Goal: Task Accomplishment & Management: Manage account settings

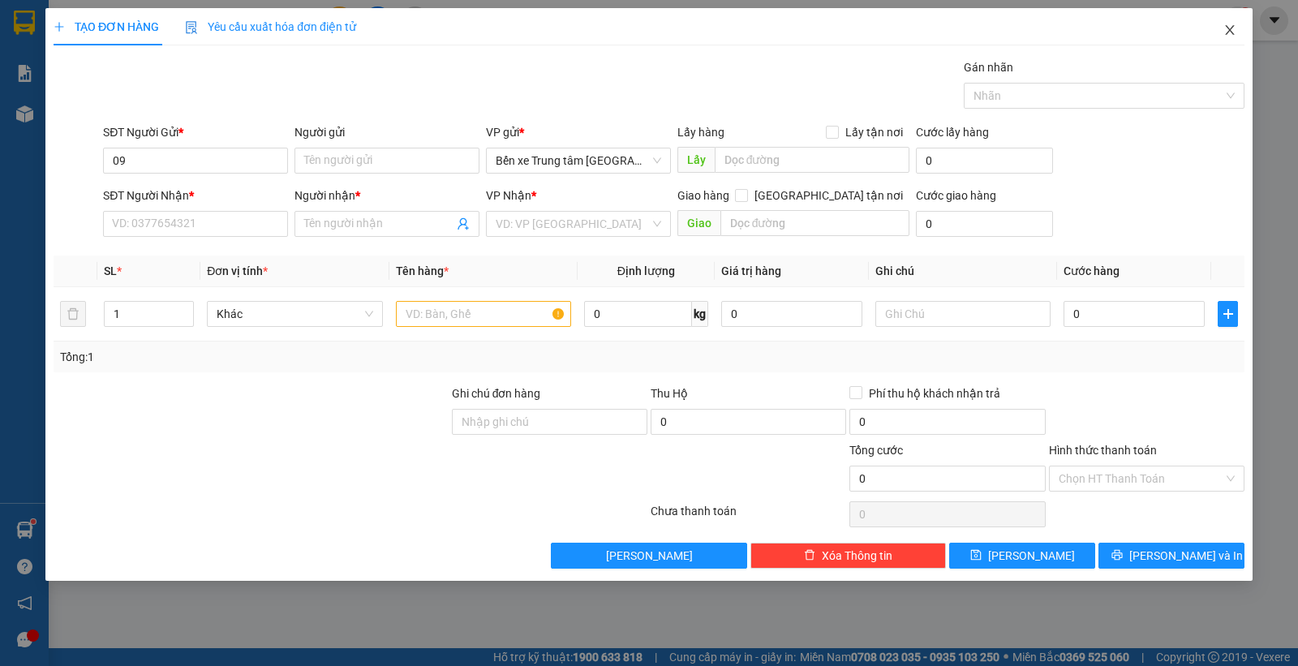
click at [1229, 31] on icon "close" at bounding box center [1229, 30] width 9 height 10
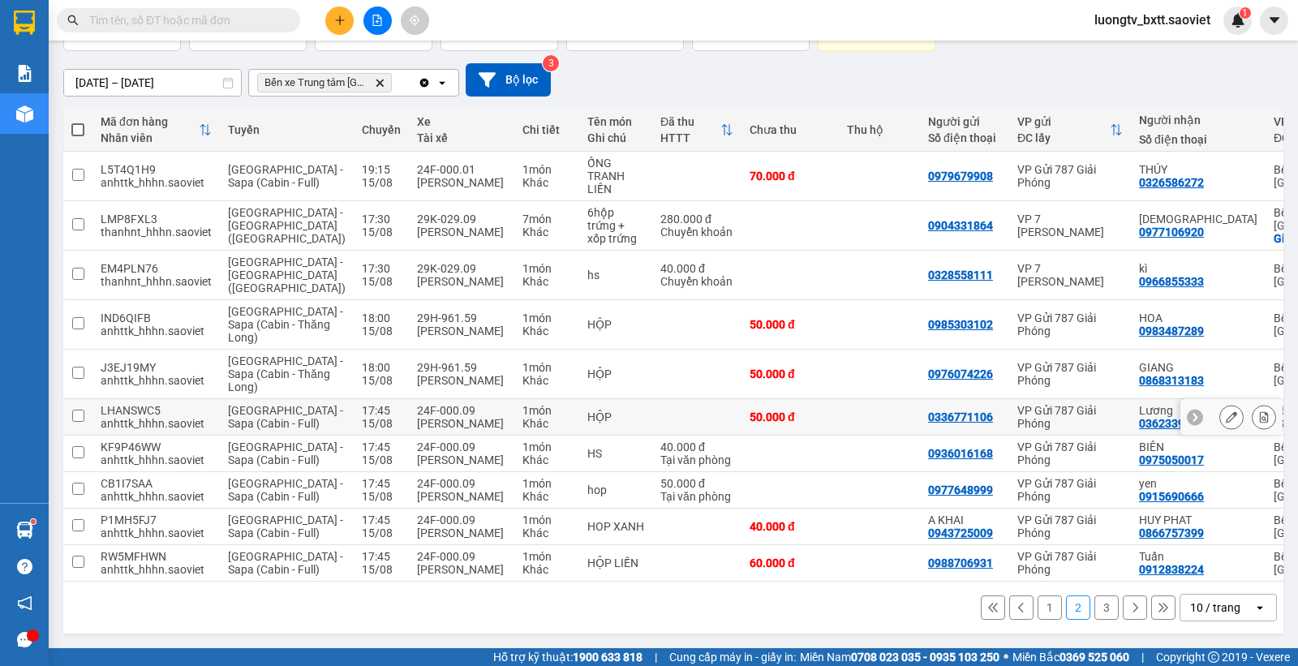
scroll to position [207, 0]
click at [1258, 484] on icon at bounding box center [1263, 489] width 11 height 11
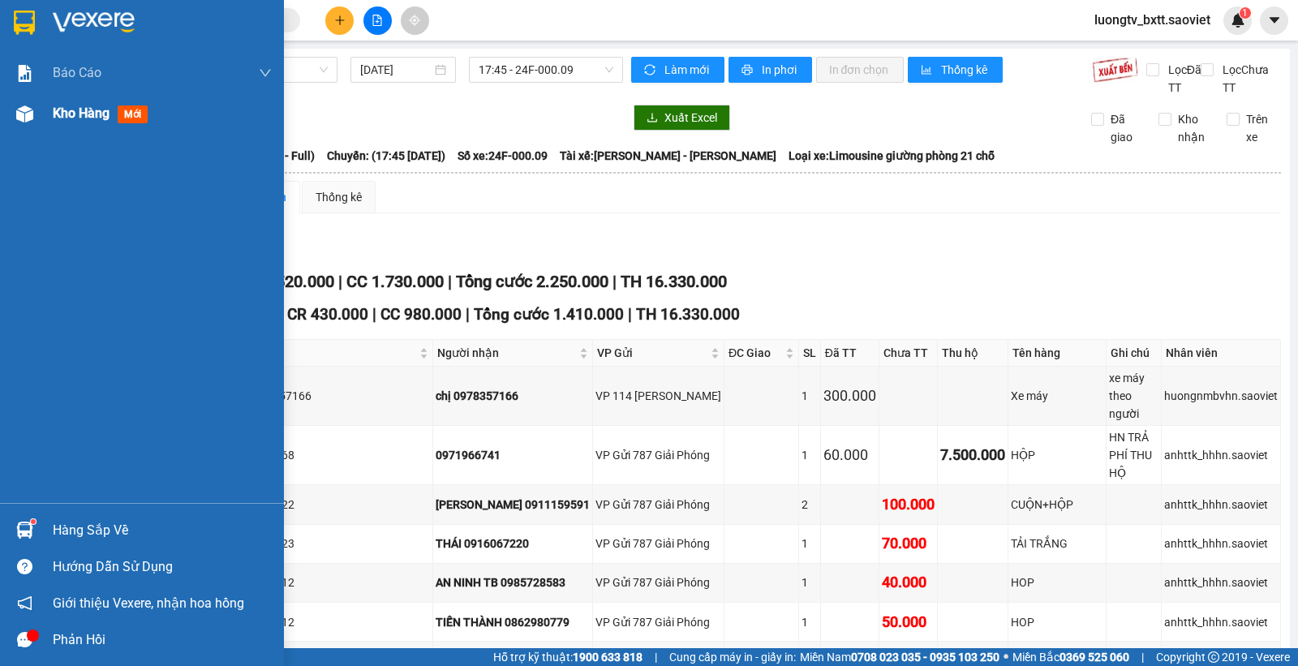
click at [66, 112] on span "Kho hàng" at bounding box center [81, 112] width 57 height 15
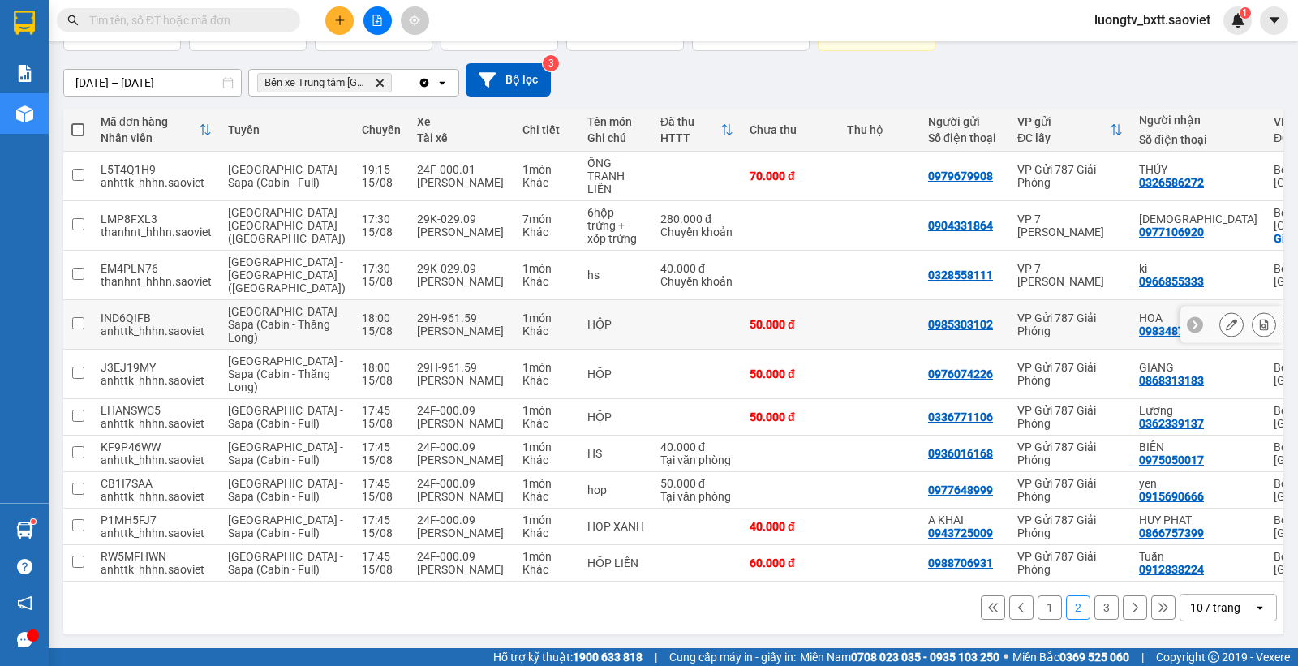
scroll to position [101, 0]
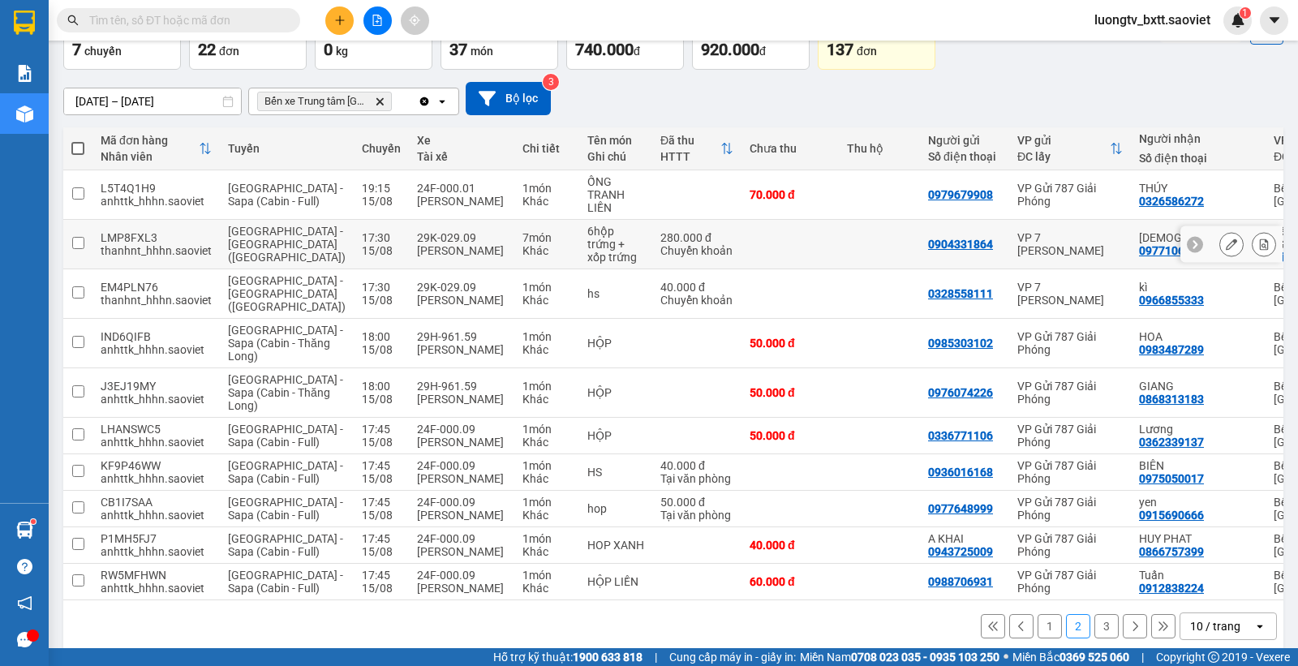
click at [1260, 241] on icon at bounding box center [1264, 244] width 9 height 11
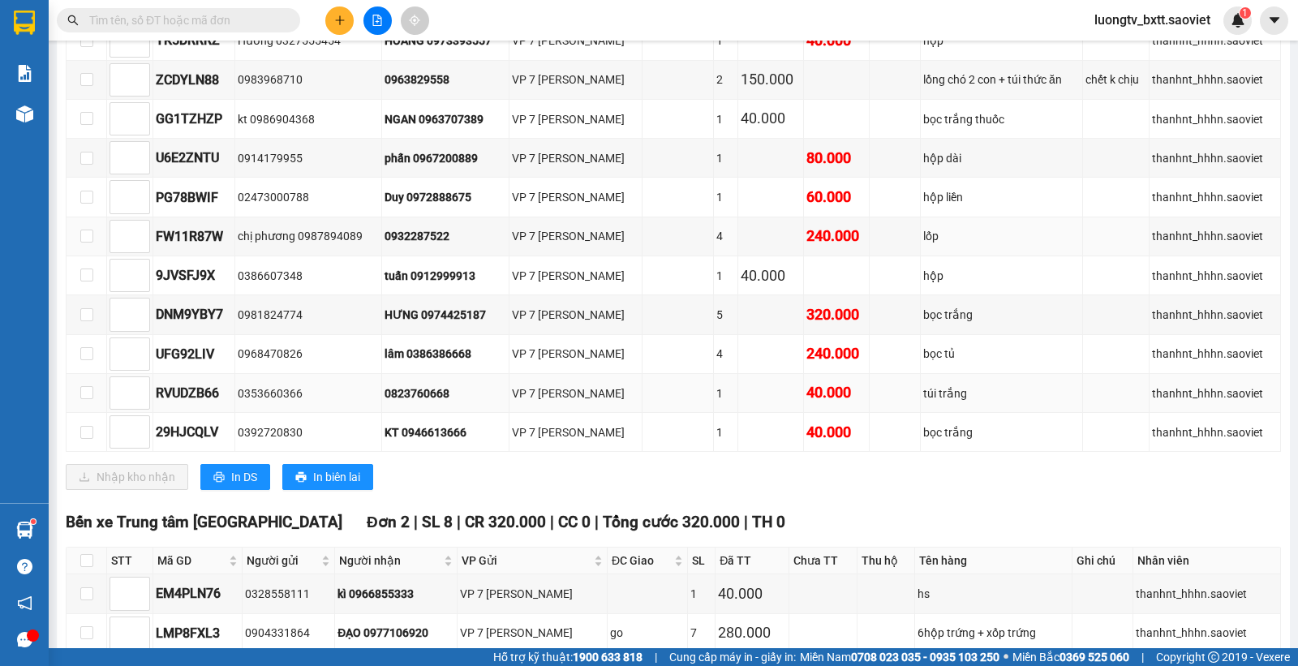
scroll to position [884, 0]
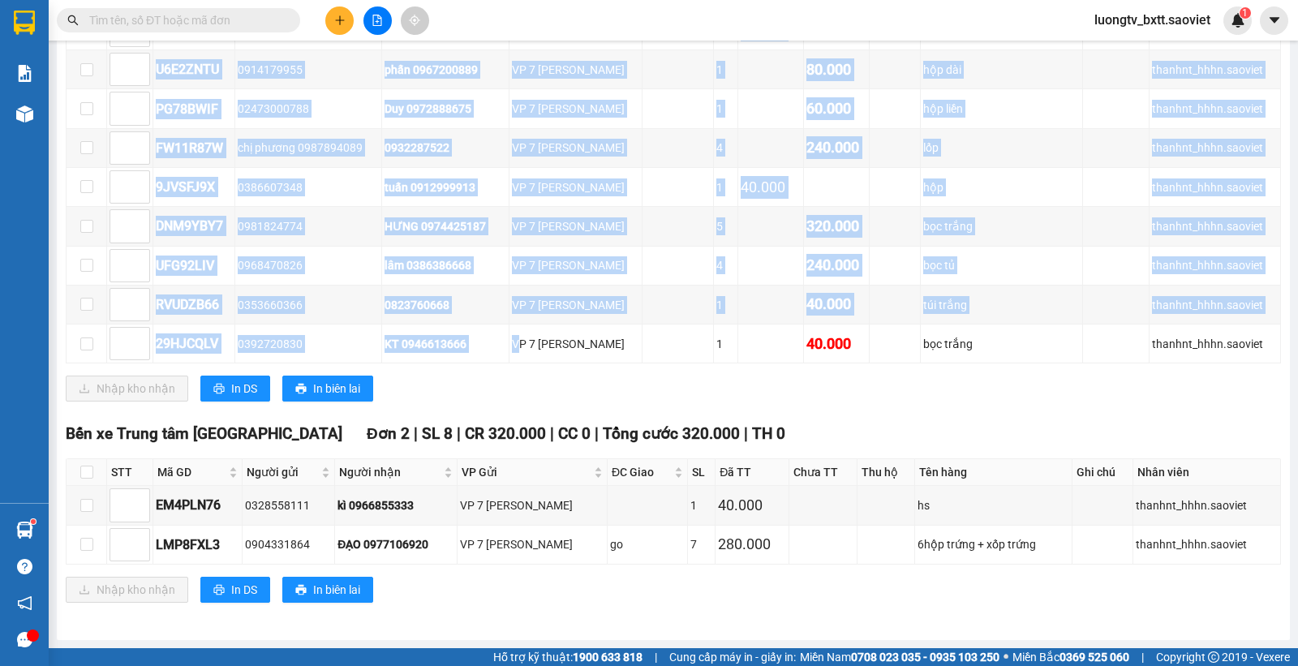
drag, startPoint x: 595, startPoint y: 610, endPoint x: 652, endPoint y: 643, distance: 65.4
click at [651, 645] on main "Hà Nội - Lào Cai (Giường) 15/08/2025 17:30 - 29K-029.09 Làm mới In phơi In đơn …" at bounding box center [649, 324] width 1298 height 648
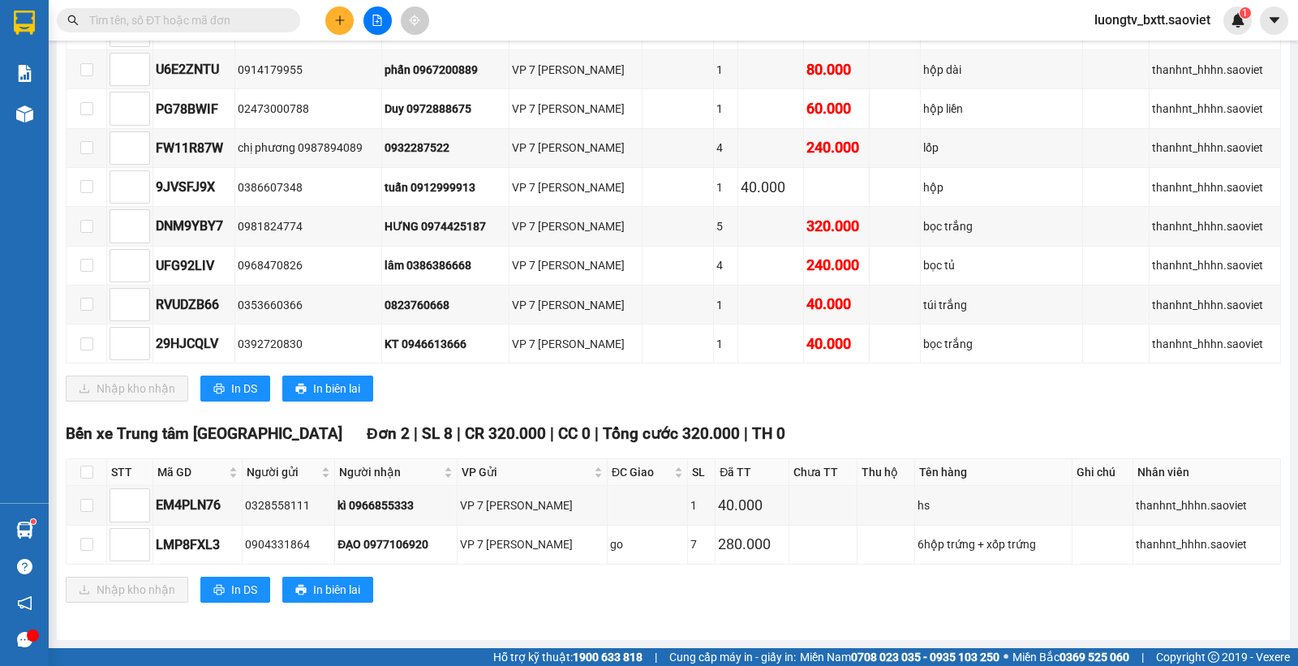
click at [777, 408] on div "VP Hàng LC Đơn 12 | SL 23 | CR 230.000 | CC 1.110.000 | Tổng cước 1.340.000 | T…" at bounding box center [673, 122] width 1215 height 584
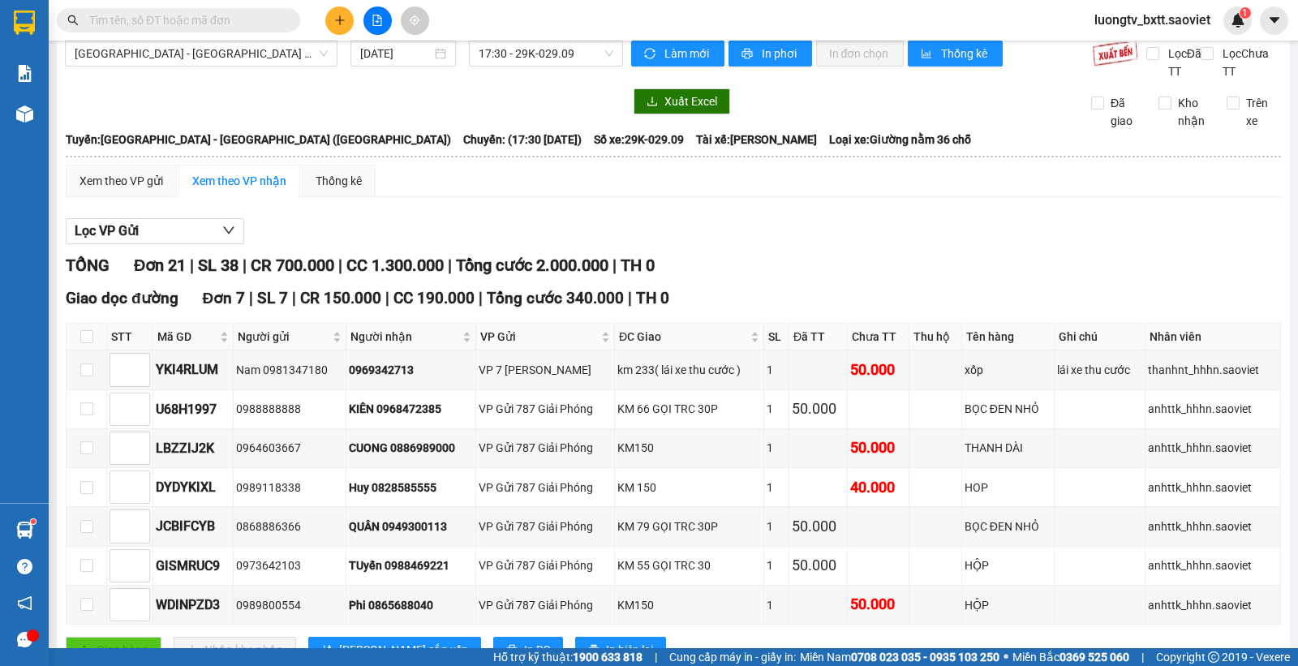
scroll to position [0, 0]
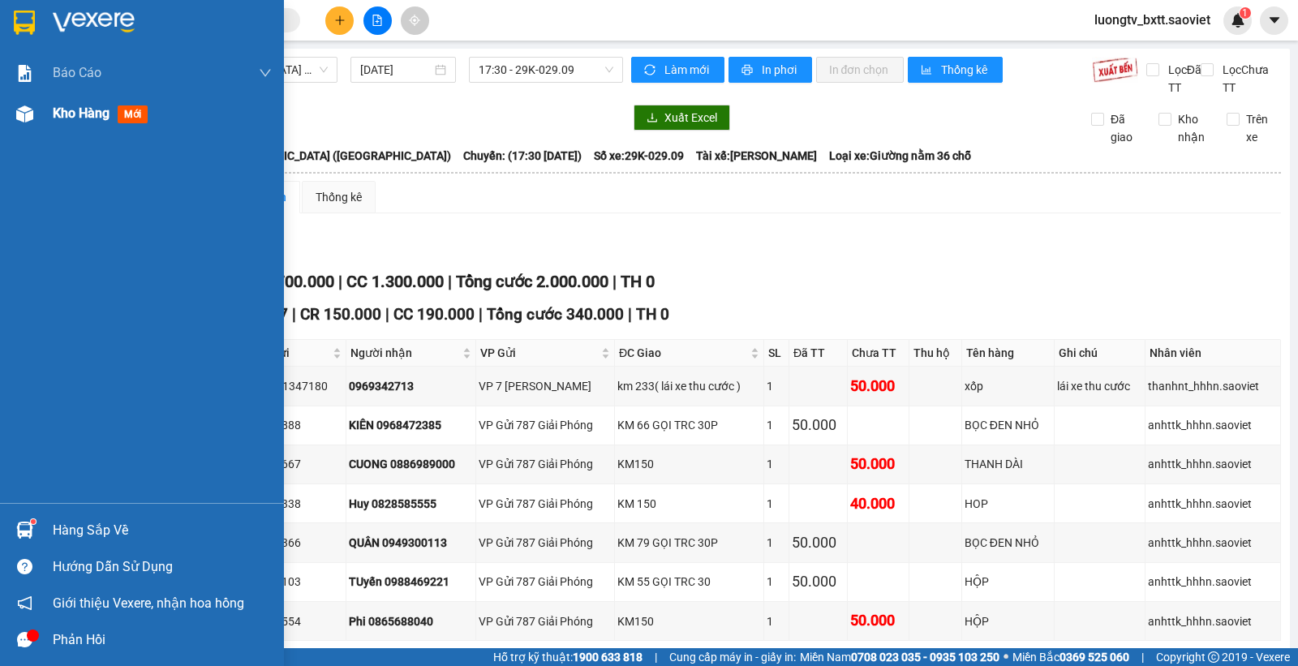
click at [66, 111] on span "Kho hàng" at bounding box center [81, 112] width 57 height 15
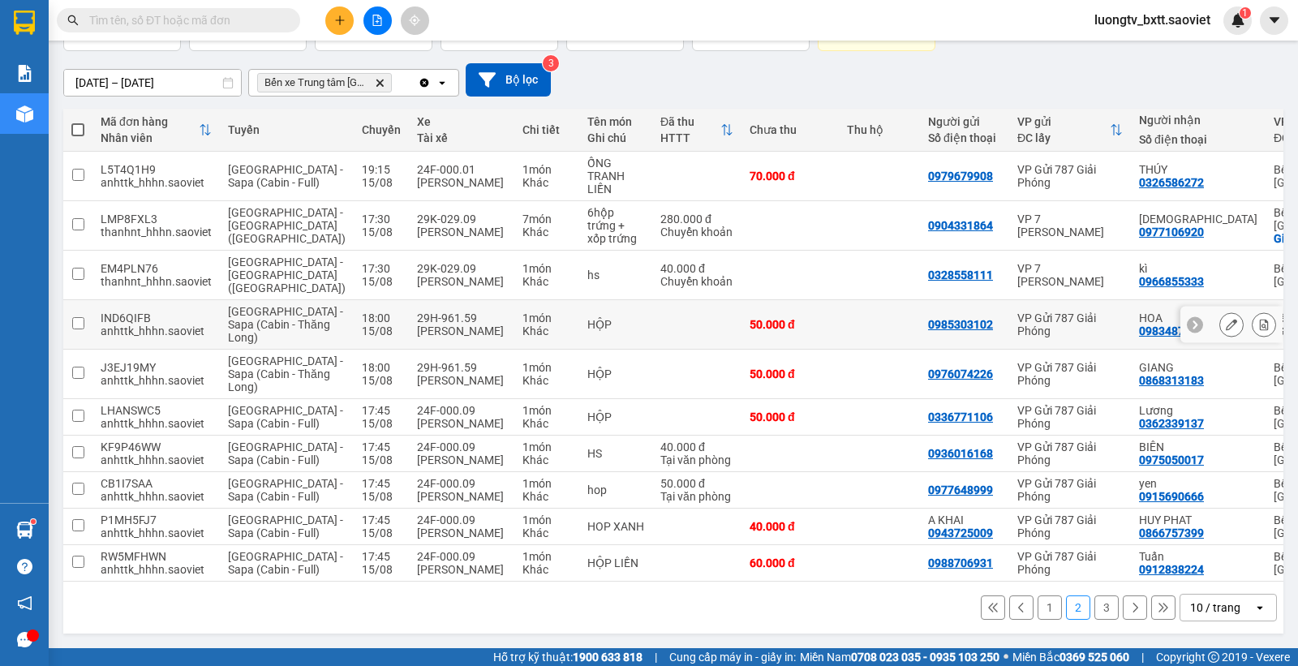
scroll to position [207, 0]
click at [1260, 521] on icon at bounding box center [1264, 526] width 9 height 11
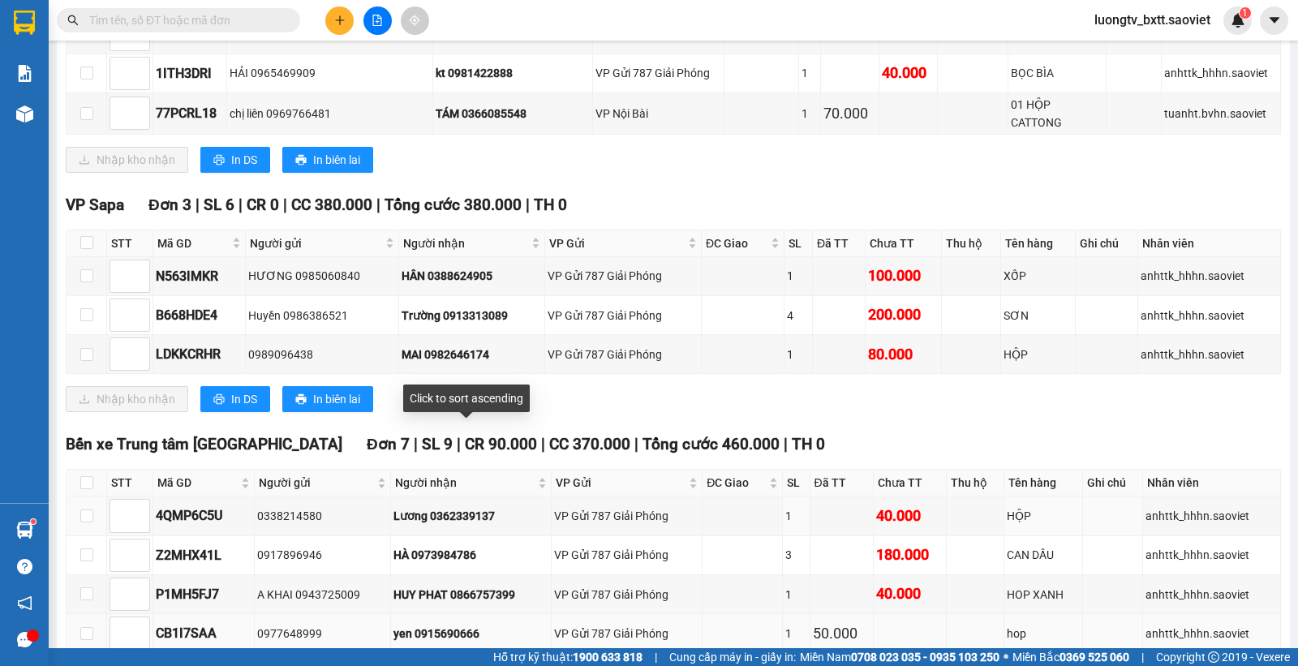
scroll to position [968, 0]
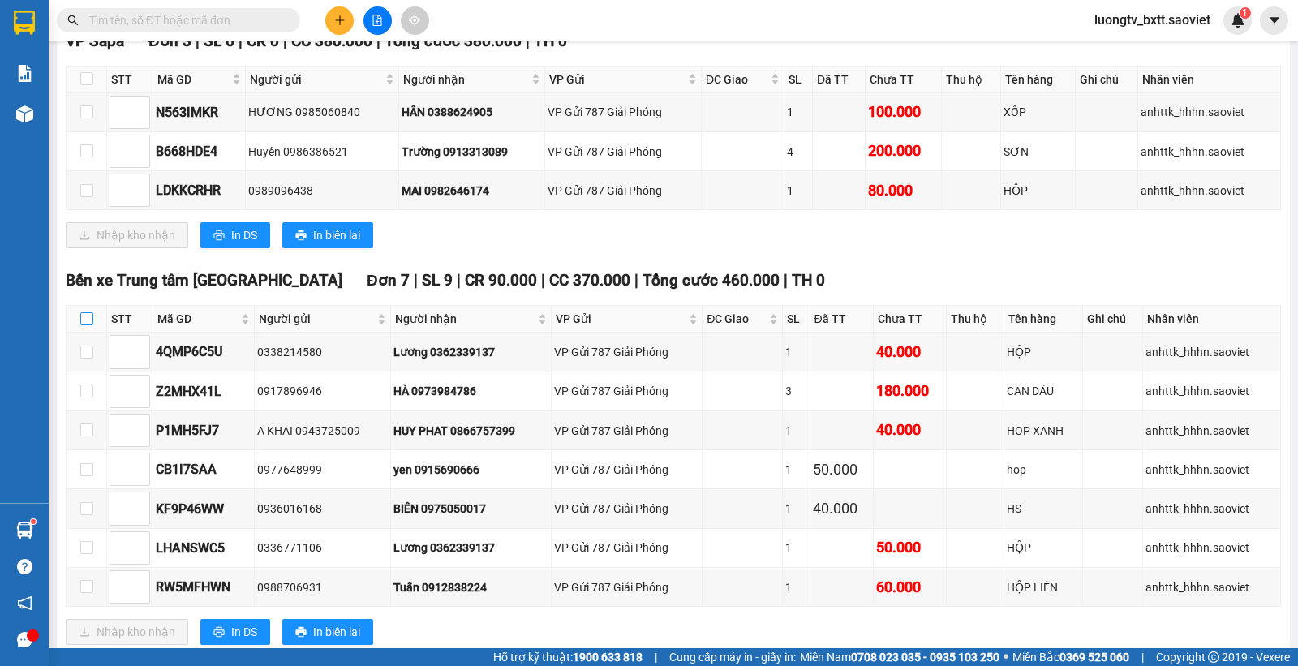
click at [85, 312] on input "checkbox" at bounding box center [86, 318] width 13 height 13
checkbox input "true"
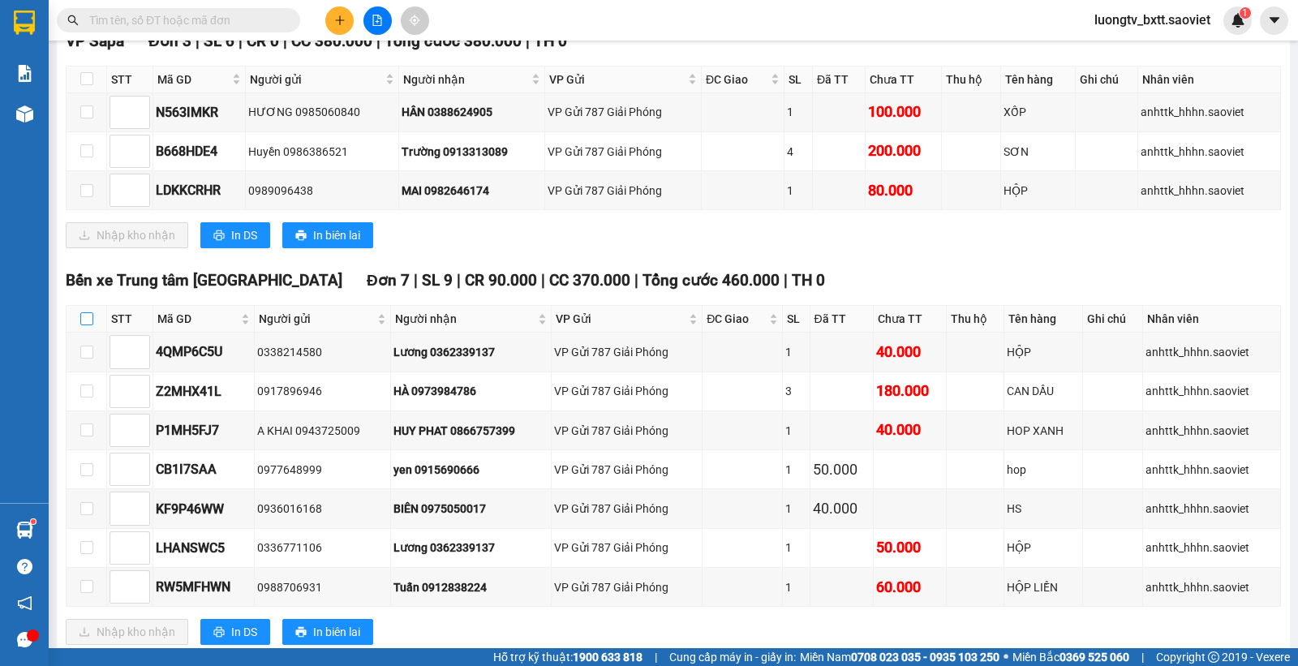
checkbox input "true"
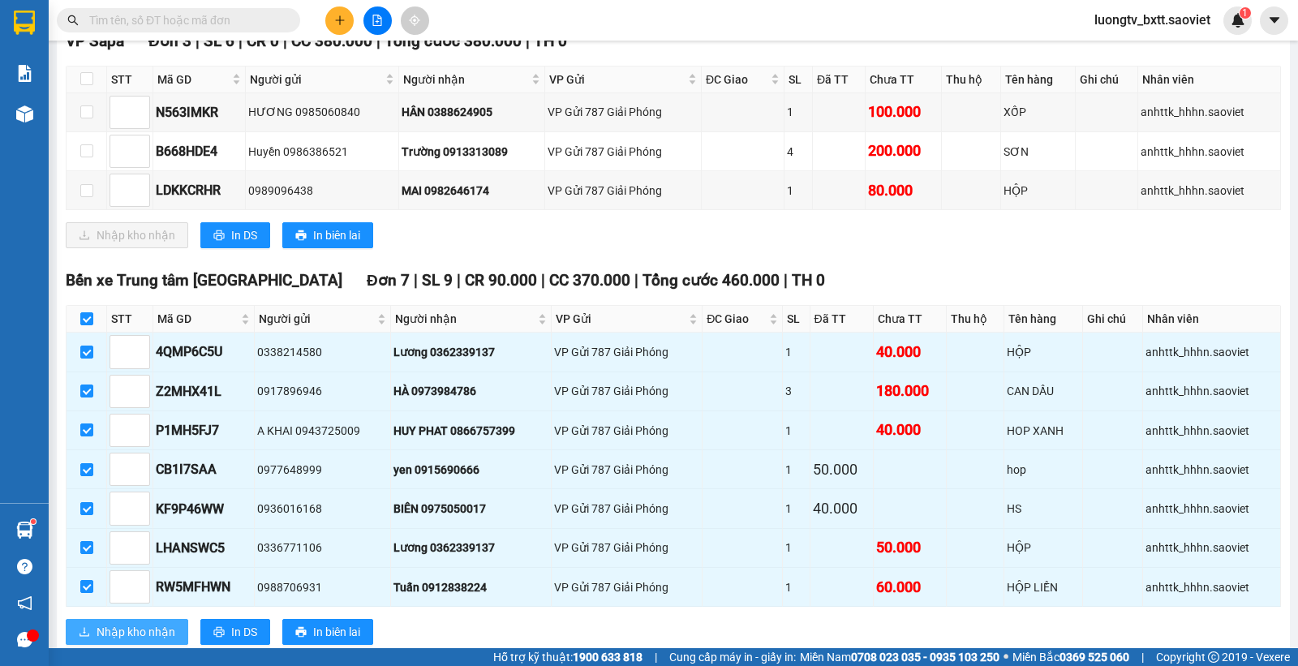
click at [164, 623] on span "Nhập kho nhận" at bounding box center [136, 632] width 79 height 18
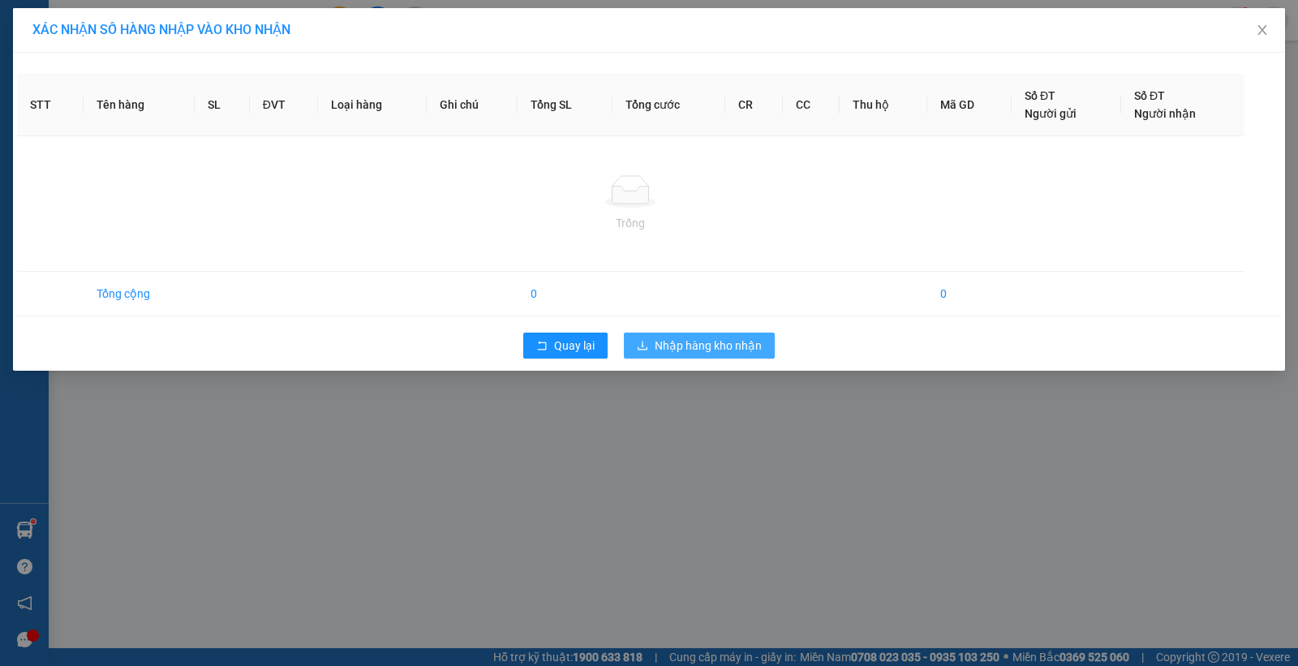
click at [691, 349] on span "Nhập hàng kho nhận" at bounding box center [708, 346] width 107 height 18
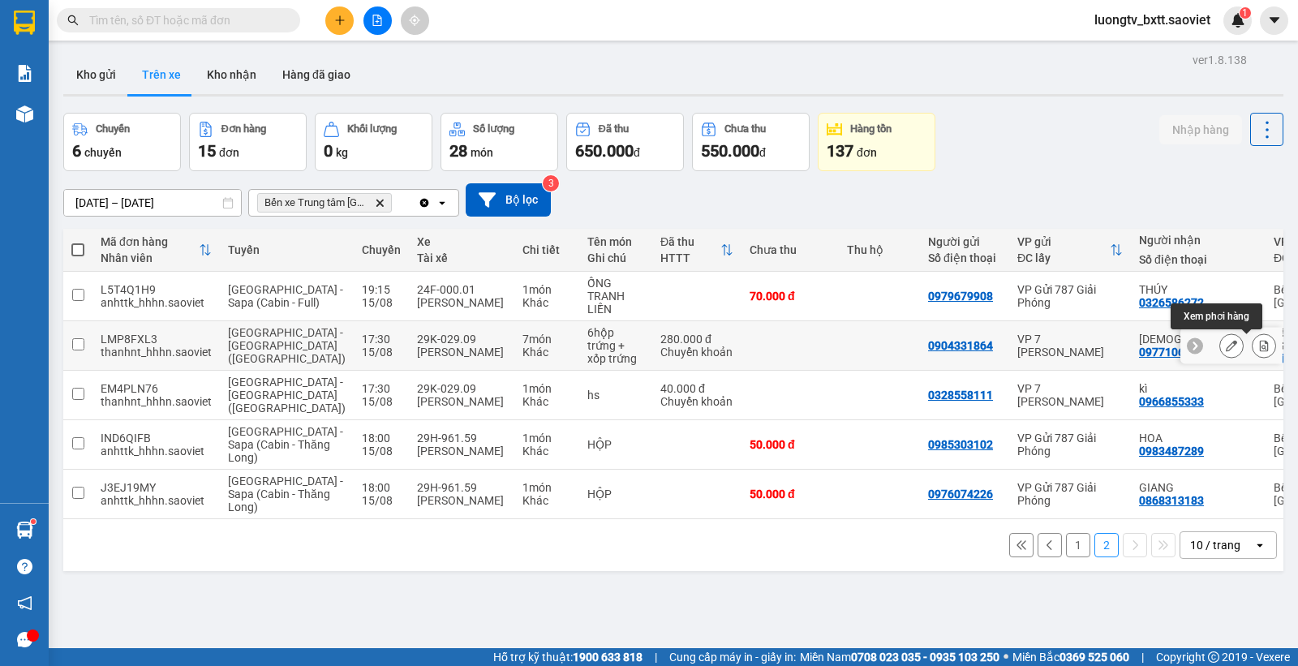
click at [1258, 345] on icon at bounding box center [1263, 345] width 11 height 11
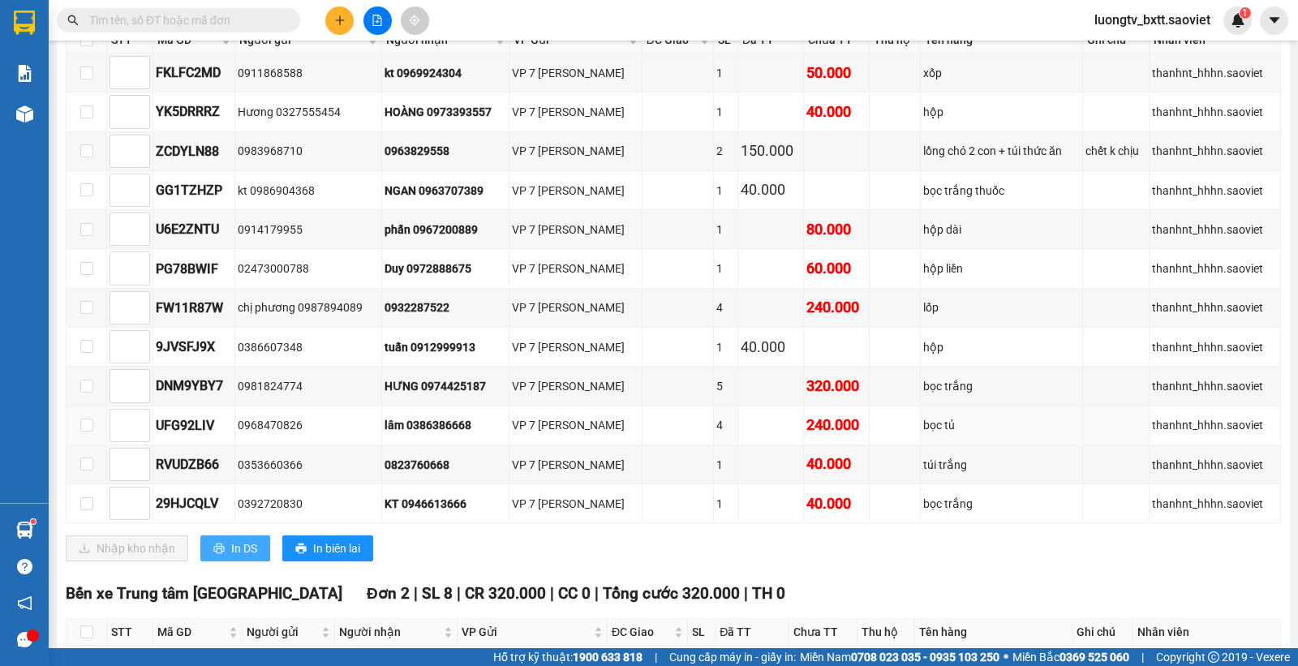
scroll to position [884, 0]
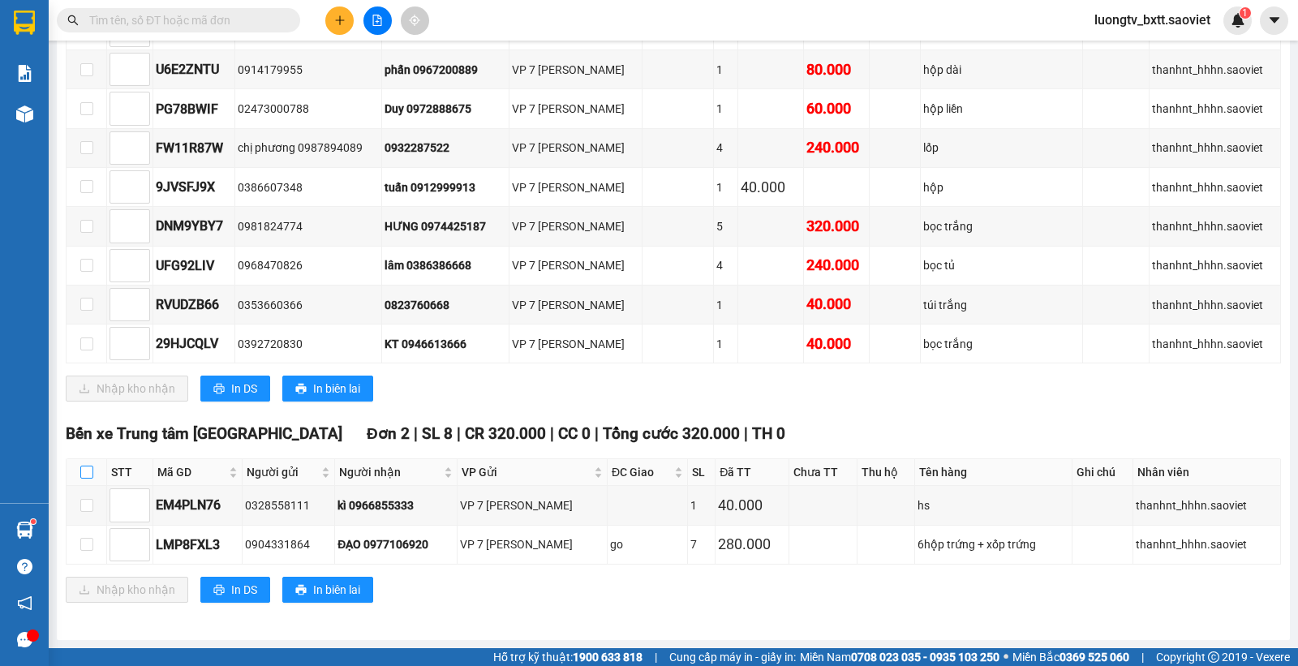
click at [89, 472] on input "checkbox" at bounding box center [86, 472] width 13 height 13
checkbox input "true"
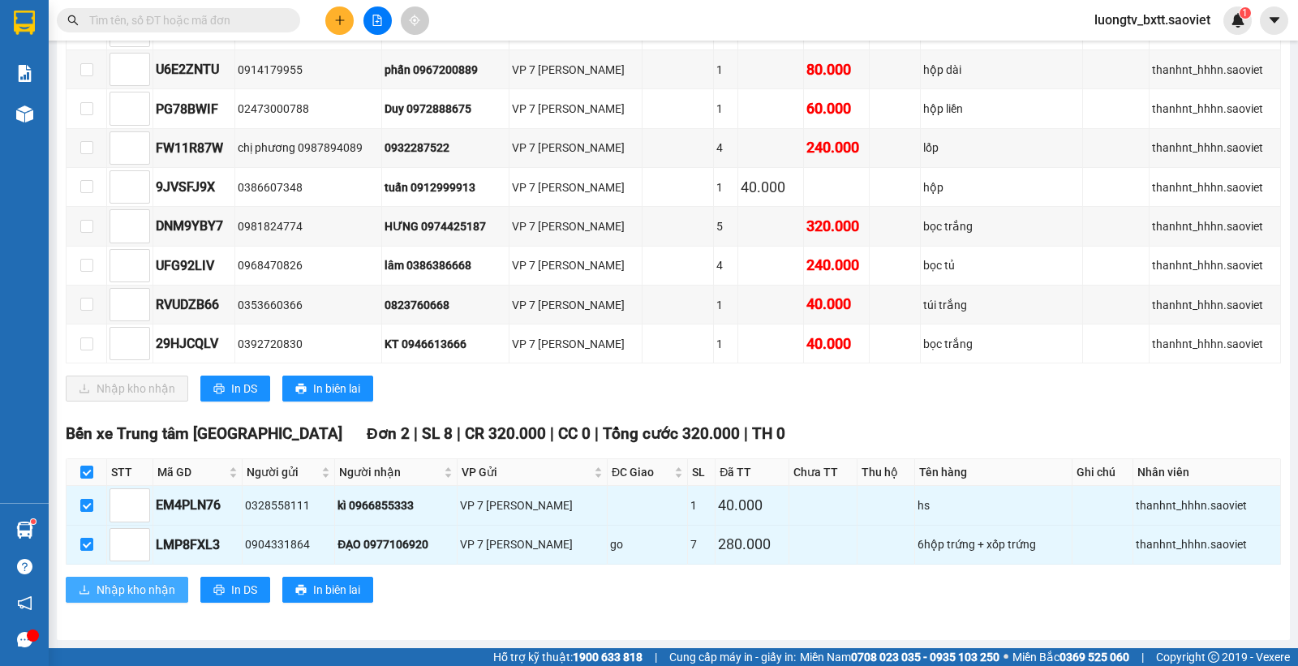
click at [138, 582] on span "Nhập kho nhận" at bounding box center [136, 590] width 79 height 18
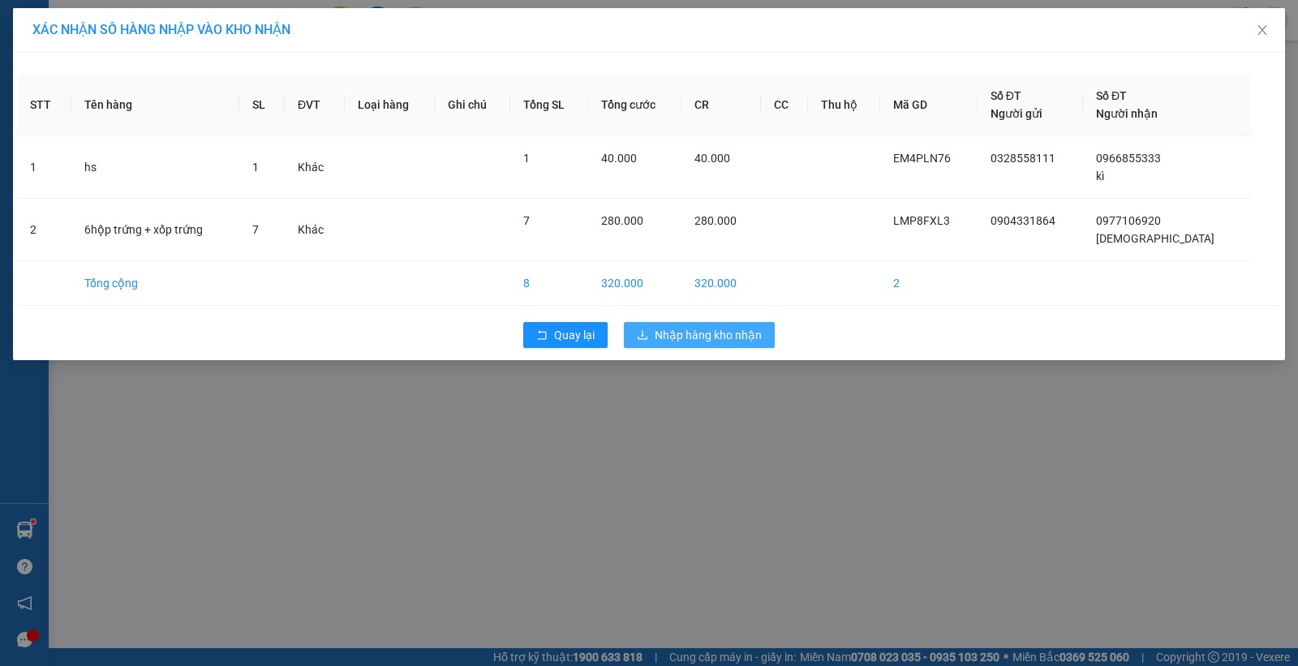
click at [678, 331] on span "Nhập hàng kho nhận" at bounding box center [708, 335] width 107 height 18
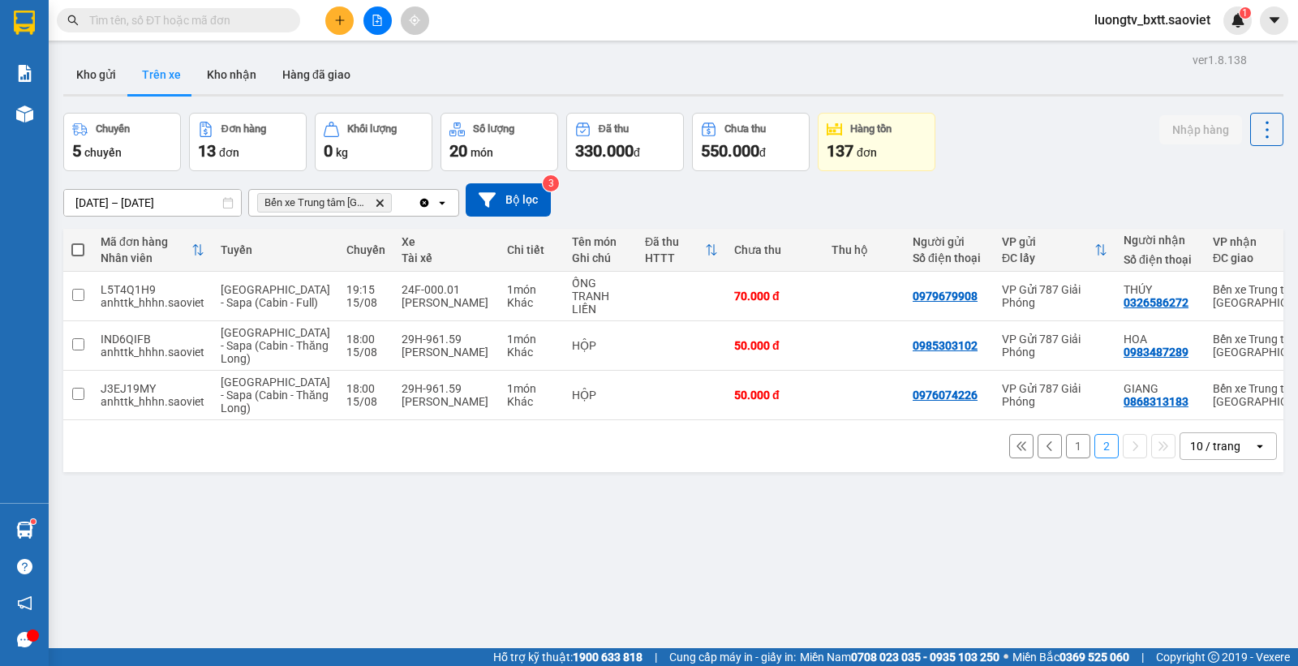
click at [1066, 458] on button "1" at bounding box center [1078, 446] width 24 height 24
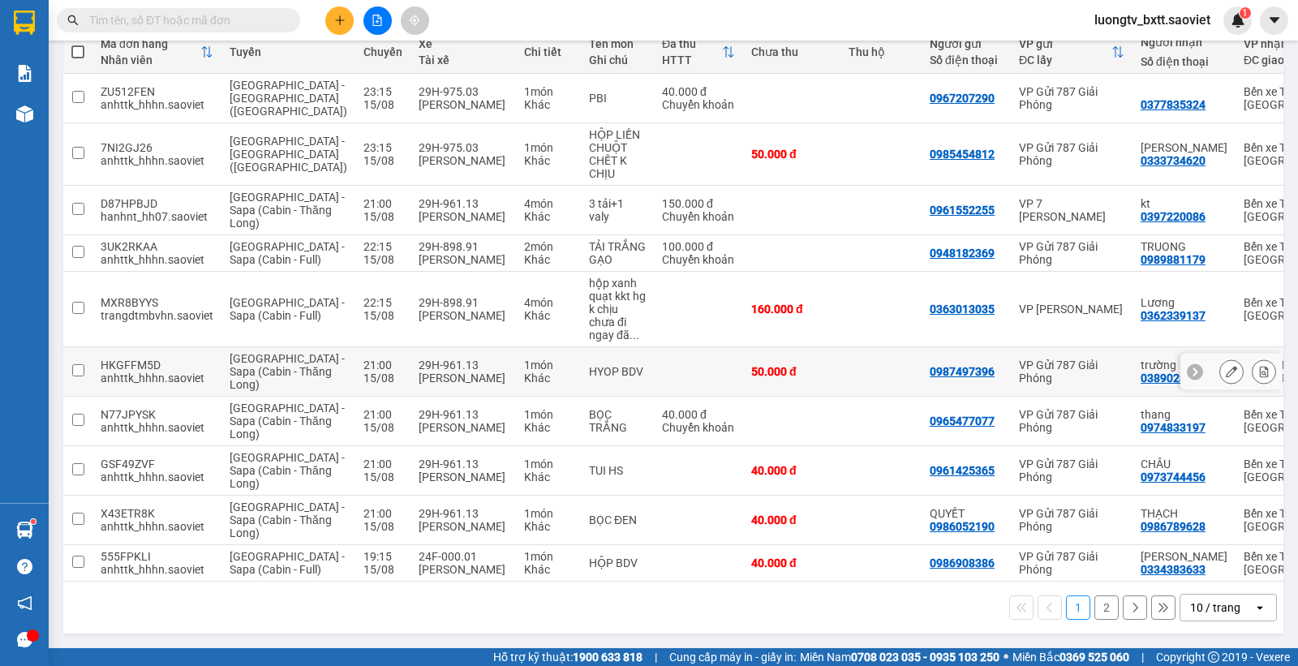
scroll to position [298, 0]
click at [1095, 605] on button "2" at bounding box center [1107, 608] width 24 height 24
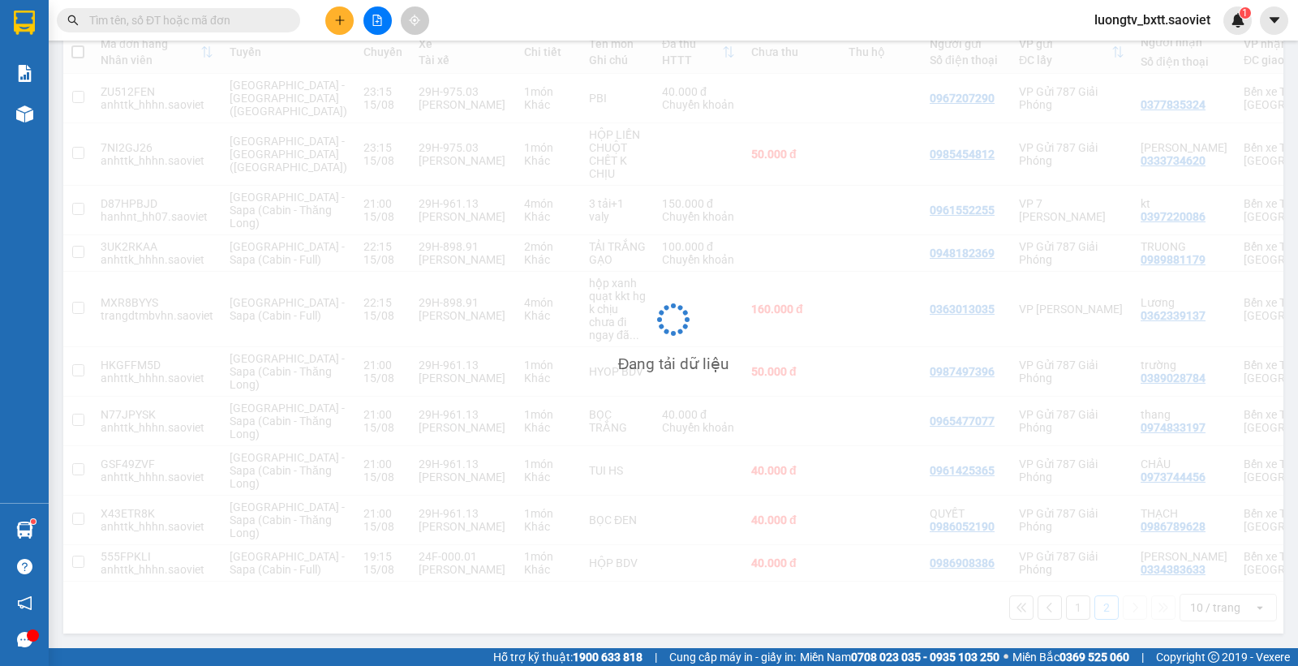
scroll to position [75, 0]
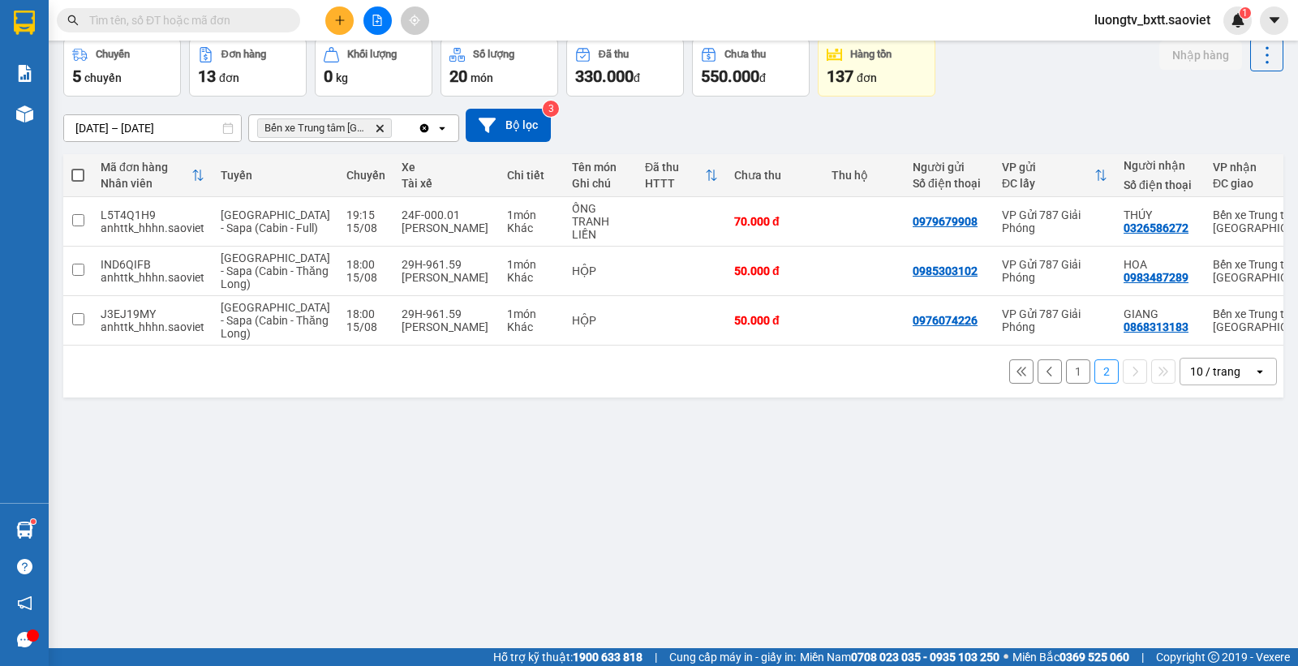
click at [837, 497] on div "ver 1.8.138 Kho gửi Trên xe Kho nhận Hàng đã giao Chuyến 5 chuyến Đơn hàng 13 đ…" at bounding box center [673, 307] width 1233 height 666
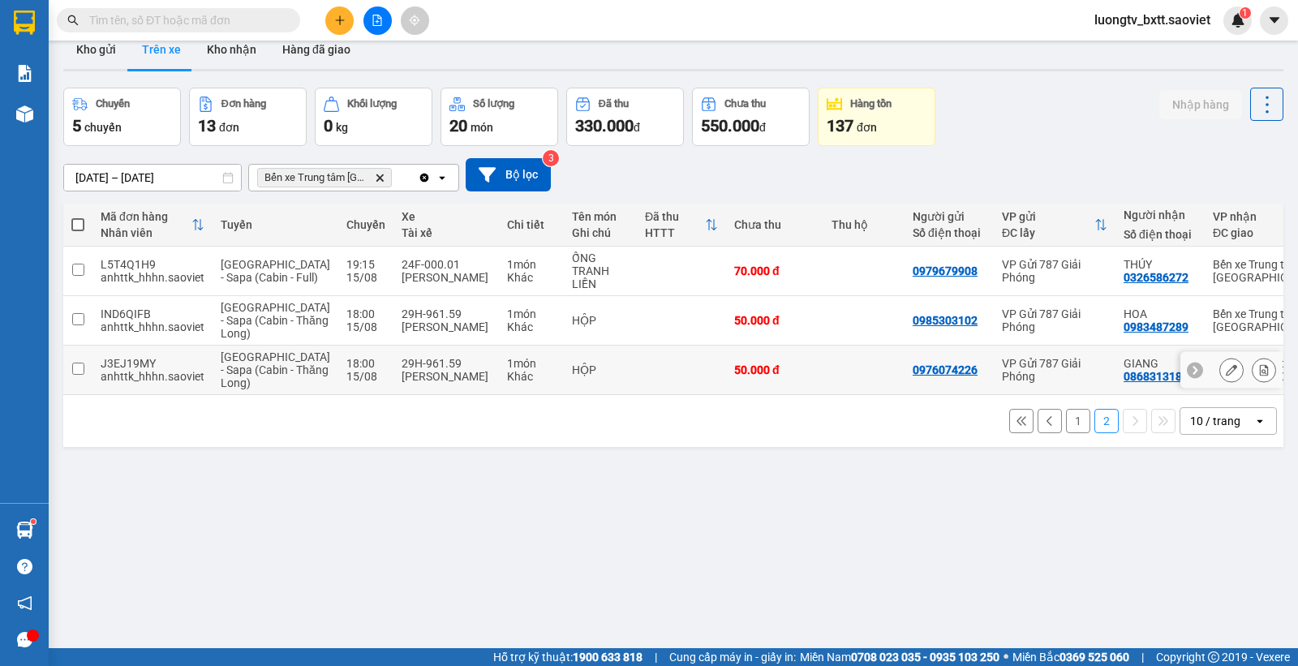
scroll to position [0, 0]
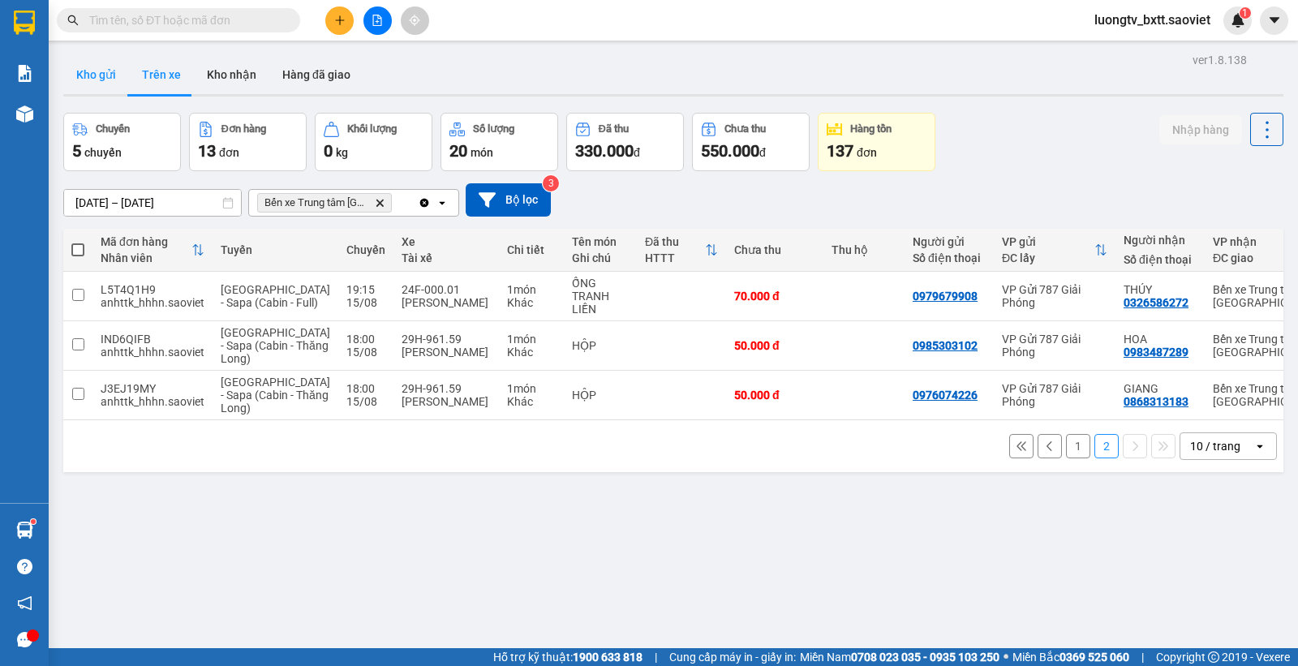
click at [103, 66] on button "Kho gửi" at bounding box center [96, 74] width 66 height 39
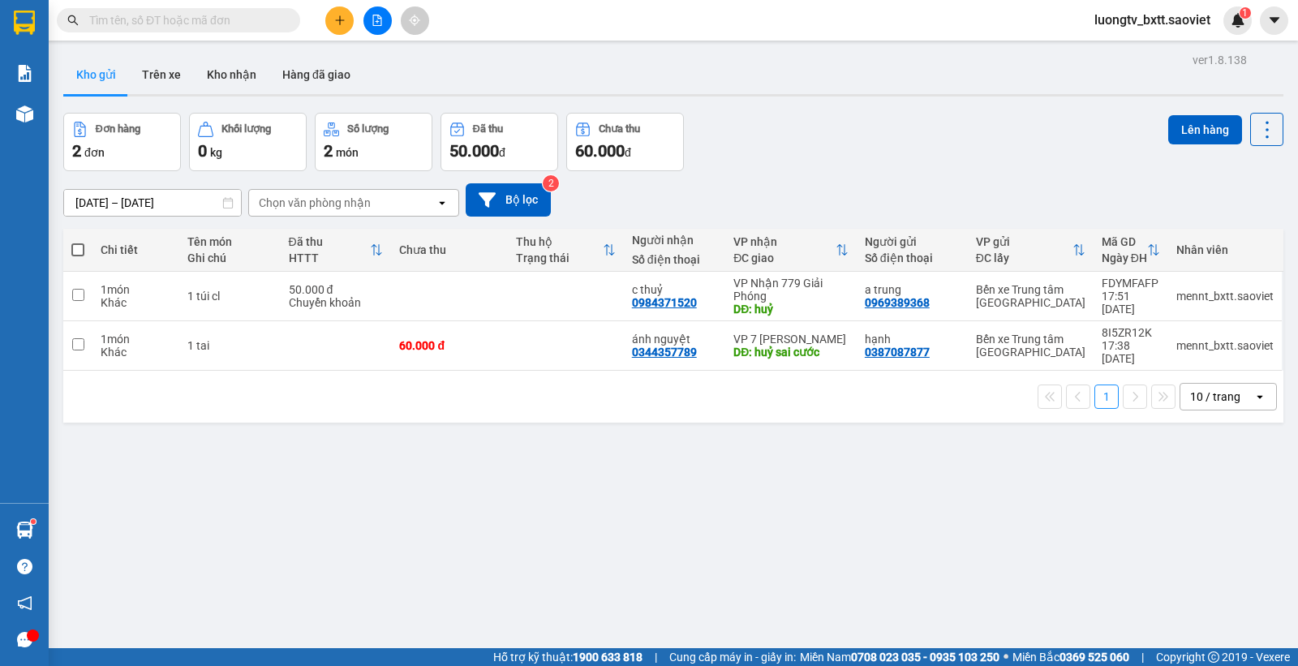
click at [775, 469] on div "ver 1.8.138 Kho gửi Trên xe Kho nhận Hàng đã giao Đơn hàng 2 đơn Khối lượng 0 k…" at bounding box center [673, 382] width 1233 height 666
click at [806, 168] on div "Đơn hàng 2 đơn Khối lượng 0 kg Số lượng 2 món Đã thu 50.000 đ Chưa thu 60.000 đ…" at bounding box center [673, 142] width 1220 height 58
click at [159, 70] on button "Trên xe" at bounding box center [161, 74] width 65 height 39
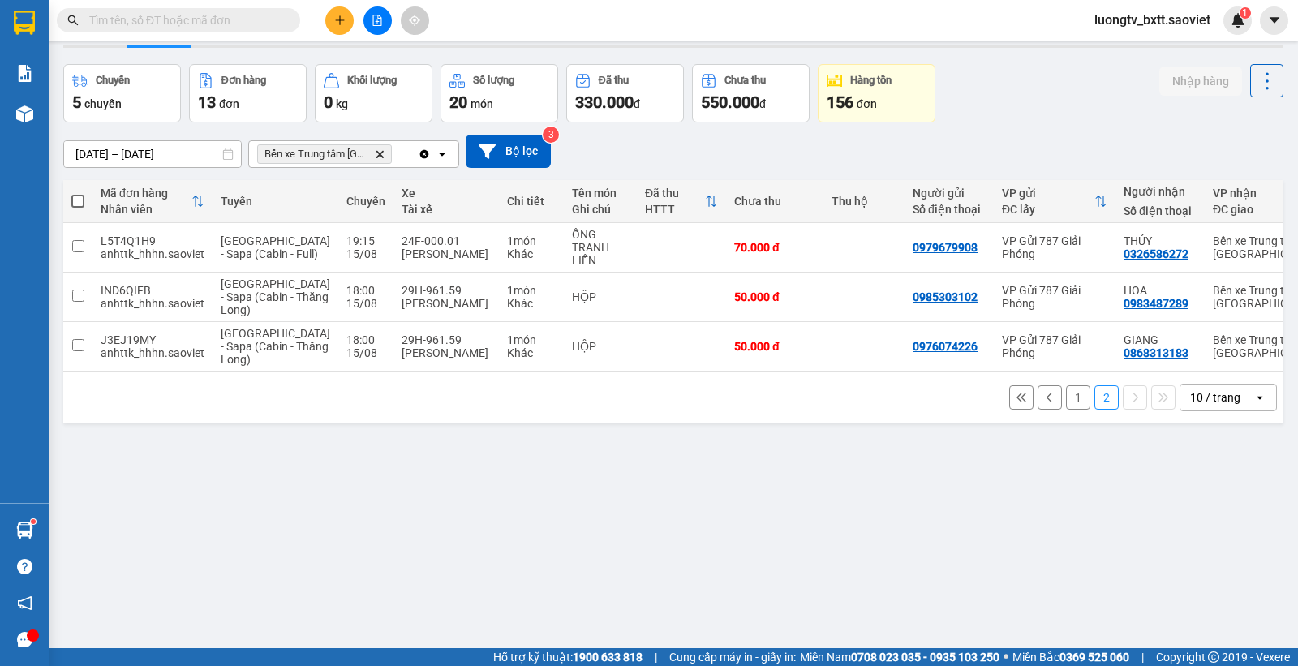
scroll to position [75, 0]
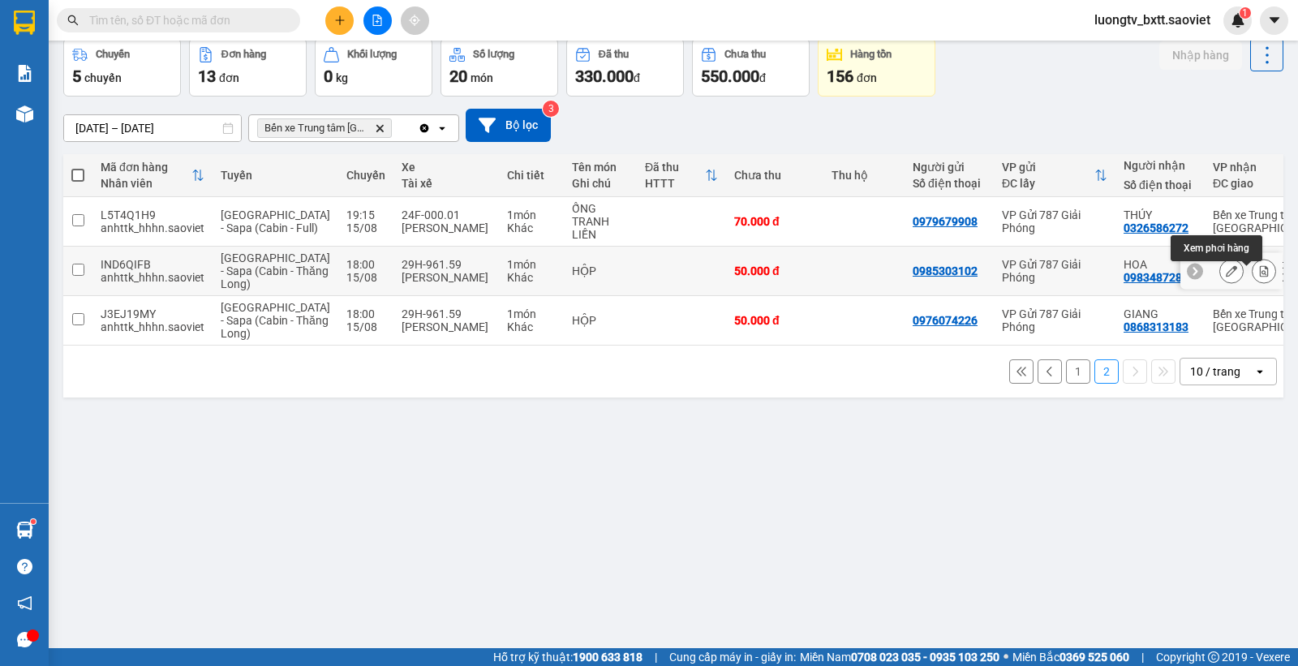
click at [1258, 277] on icon at bounding box center [1263, 270] width 11 height 11
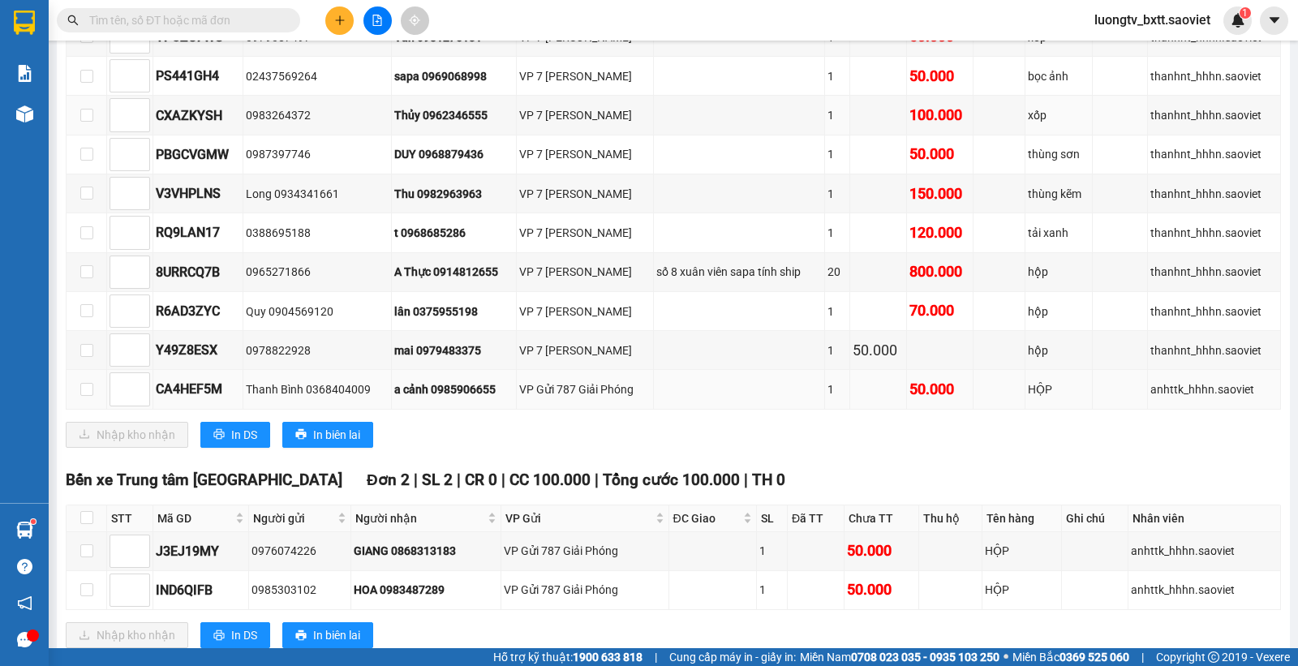
scroll to position [1202, 0]
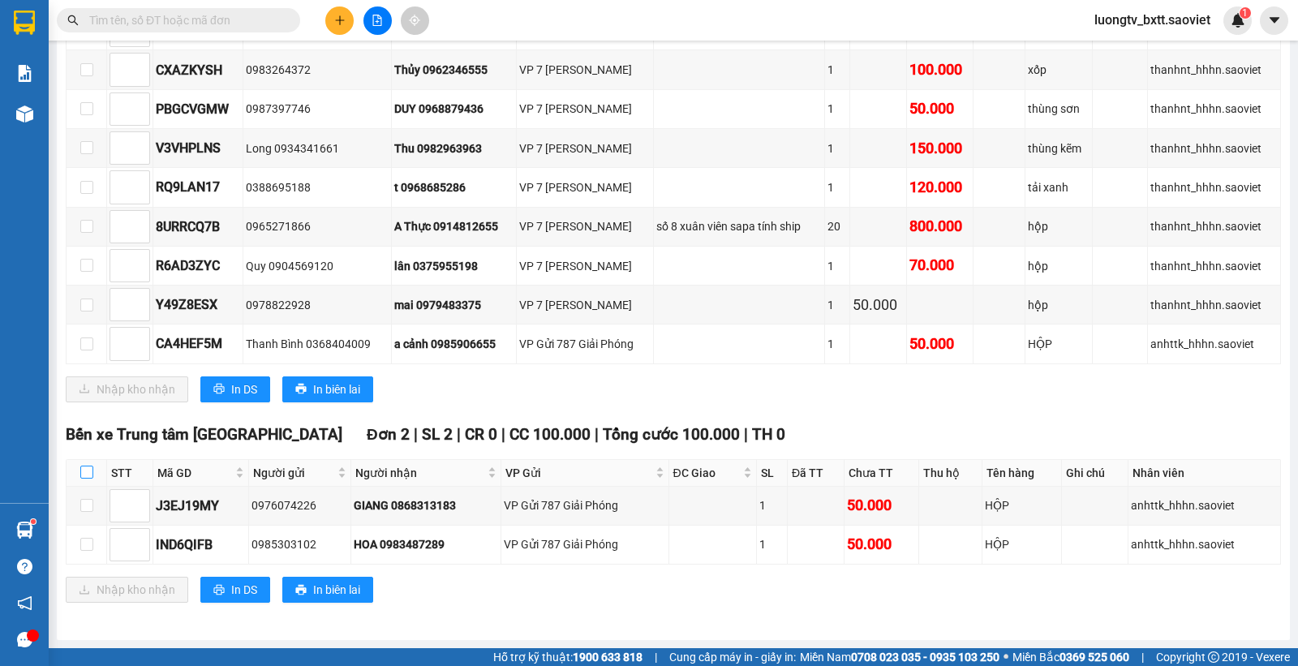
click at [84, 473] on input "checkbox" at bounding box center [86, 472] width 13 height 13
checkbox input "true"
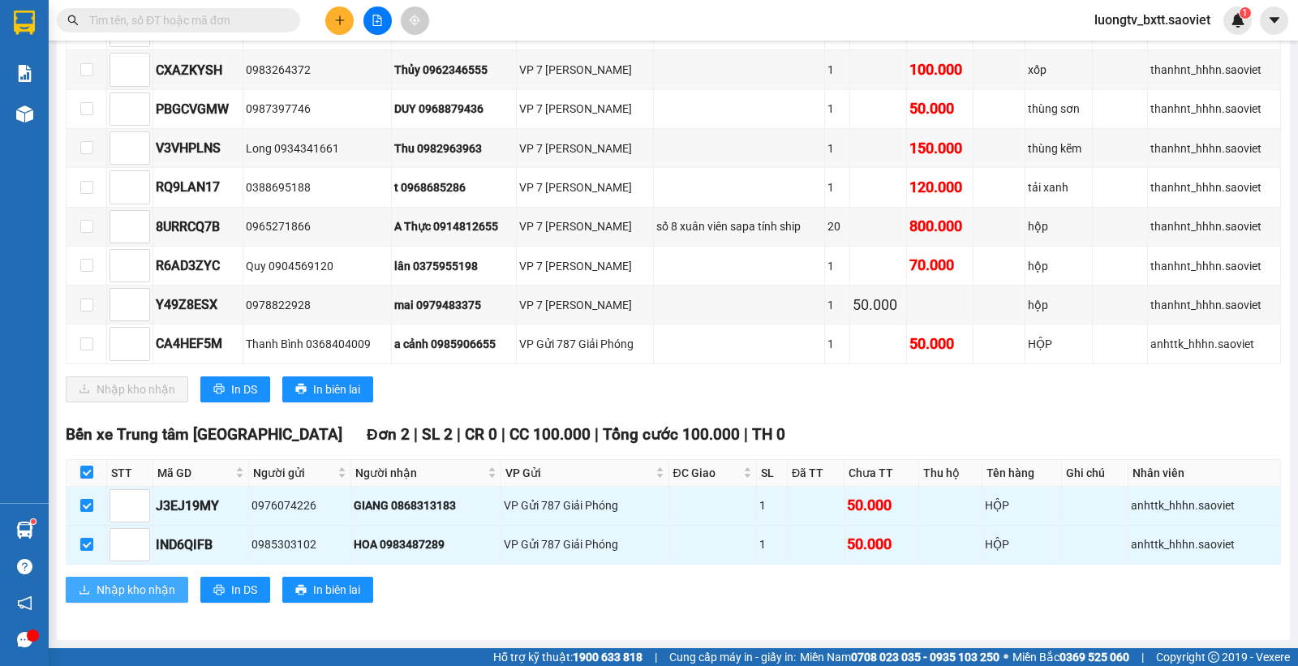
click at [123, 586] on span "Nhập kho nhận" at bounding box center [136, 590] width 79 height 18
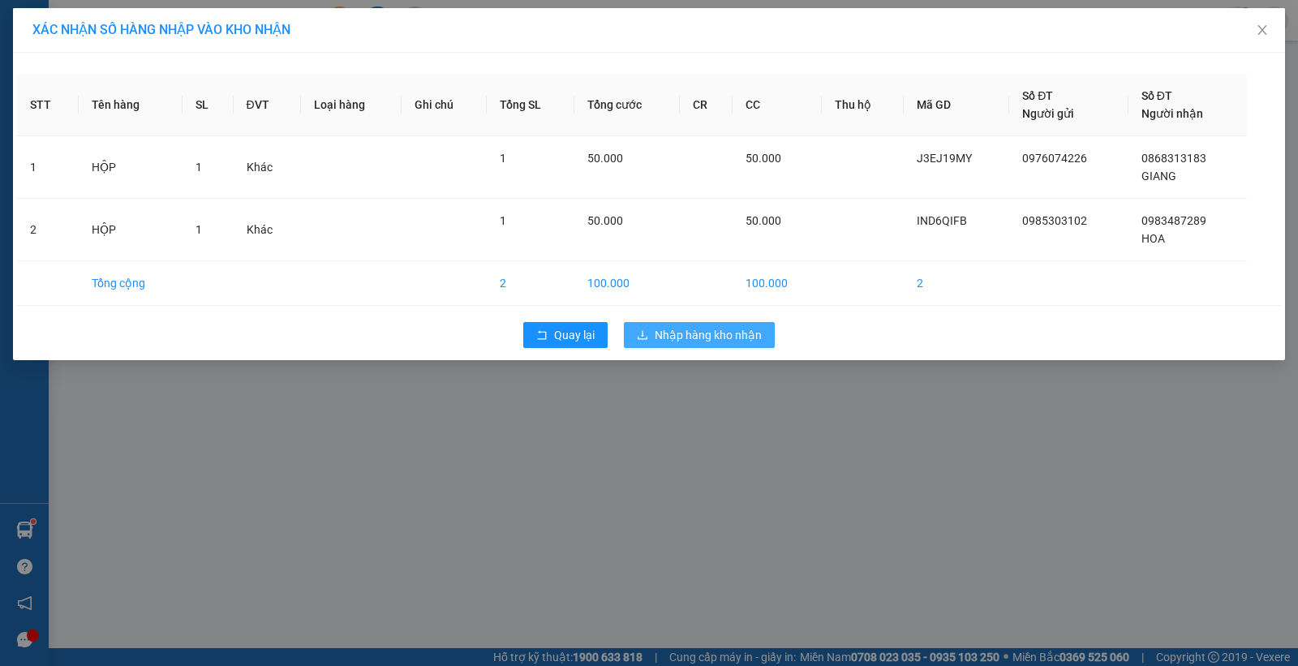
click at [694, 331] on span "Nhập hàng kho nhận" at bounding box center [708, 335] width 107 height 18
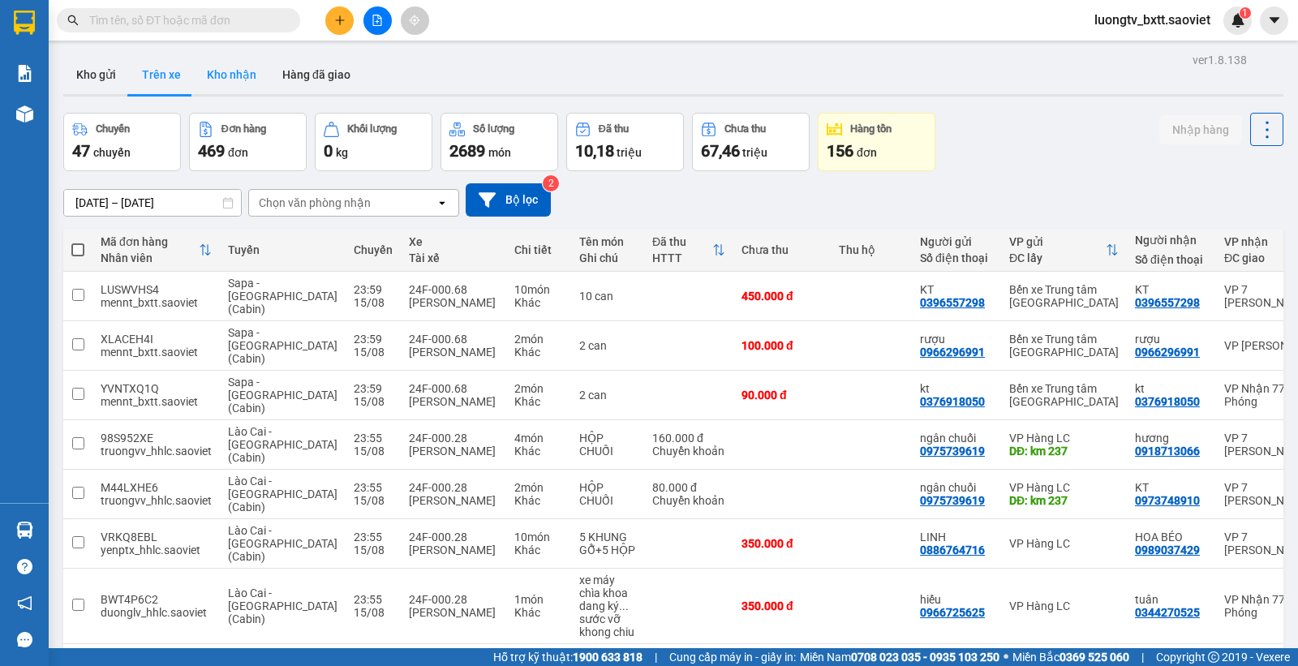
click at [213, 75] on button "Kho nhận" at bounding box center [231, 74] width 75 height 39
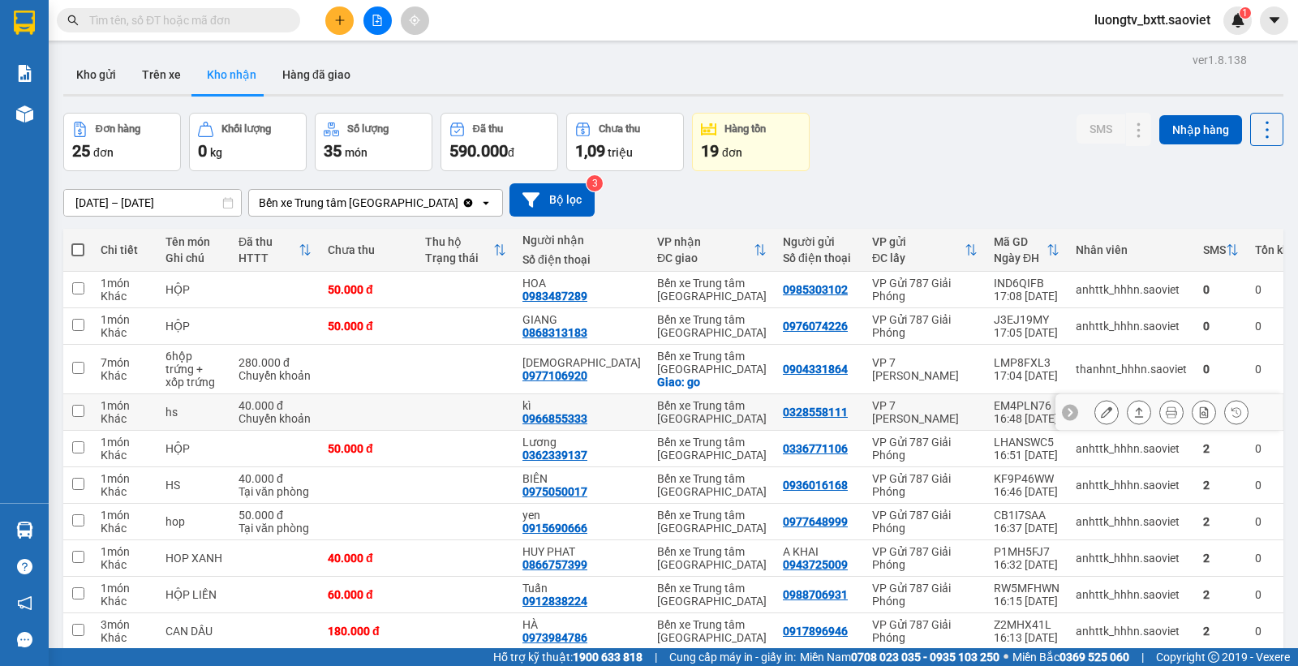
click at [703, 400] on div "Bến xe Trung tâm [GEOGRAPHIC_DATA]" at bounding box center [712, 412] width 110 height 26
checkbox input "true"
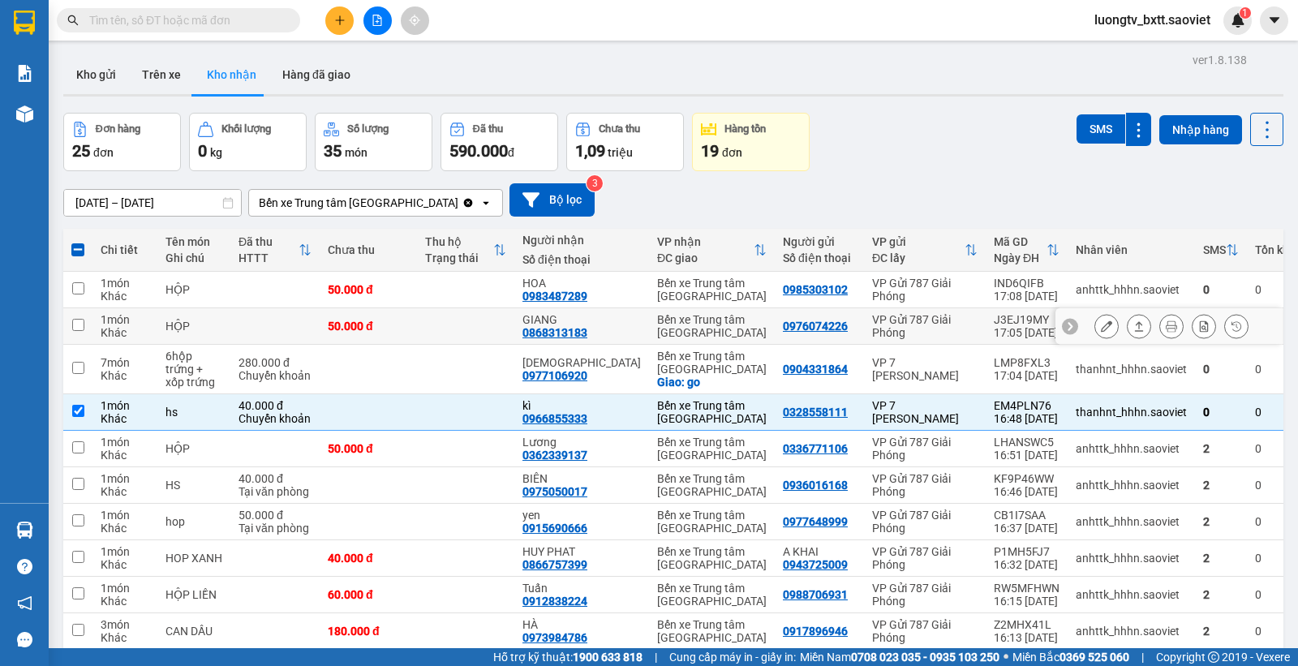
click at [663, 321] on div "Bến xe Trung tâm [GEOGRAPHIC_DATA]" at bounding box center [712, 326] width 110 height 26
checkbox input "true"
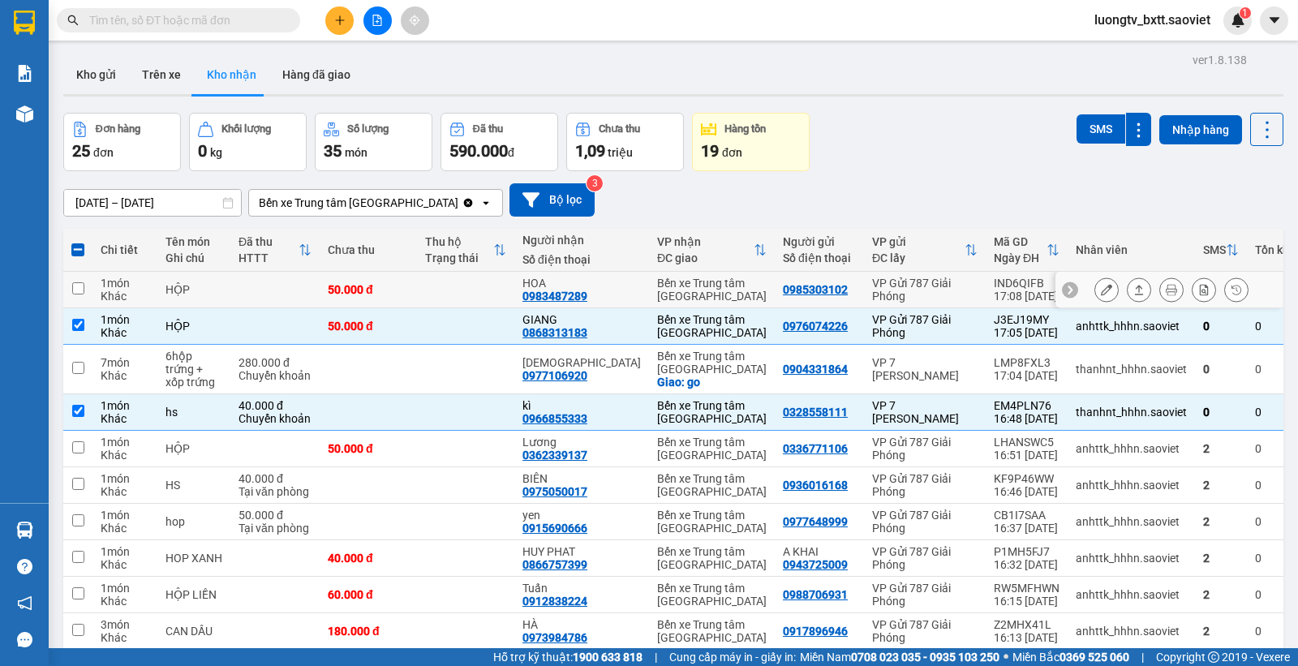
drag, startPoint x: 662, startPoint y: 286, endPoint x: 744, endPoint y: 230, distance: 99.3
click at [662, 285] on div "Bến xe Trung tâm [GEOGRAPHIC_DATA]" at bounding box center [712, 290] width 110 height 26
checkbox input "true"
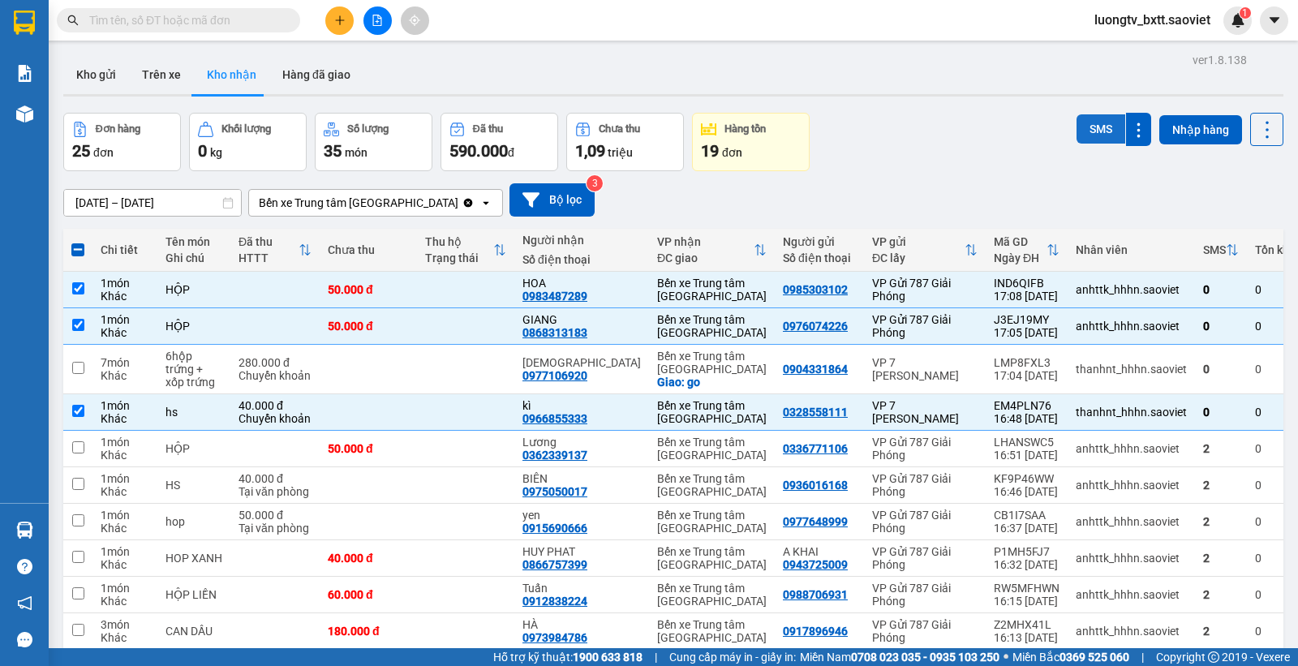
click at [1095, 134] on button "SMS" at bounding box center [1101, 128] width 49 height 29
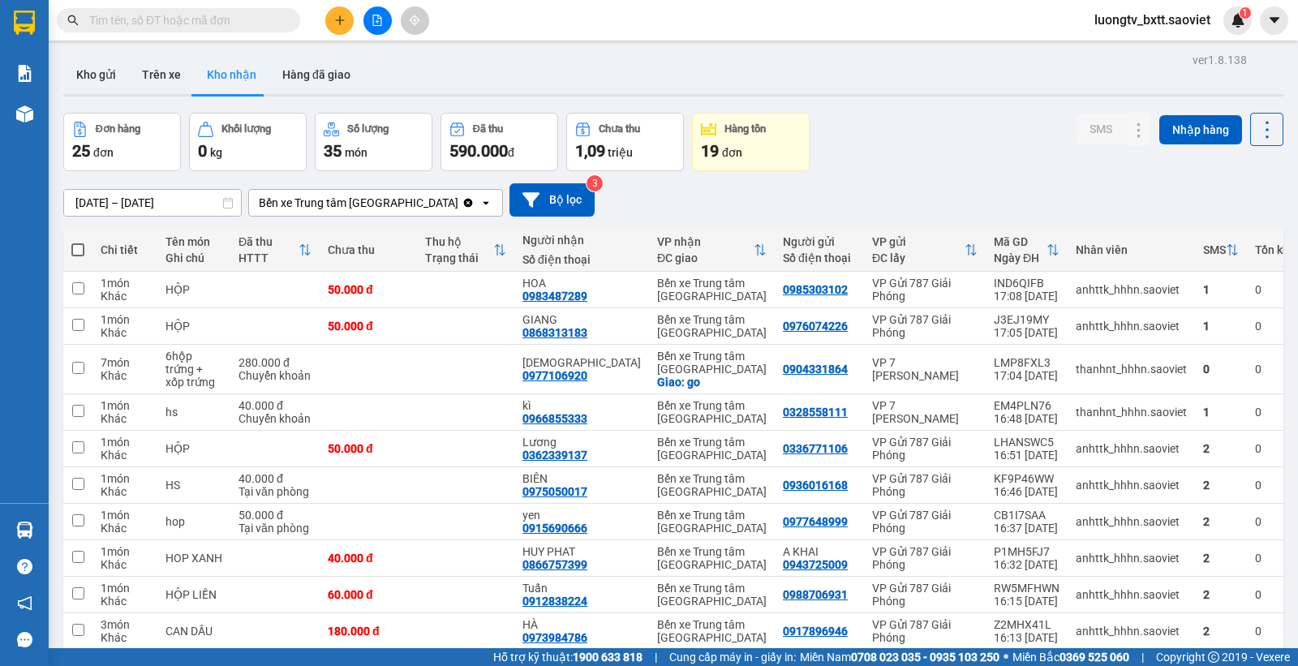
click at [934, 131] on div "Đơn hàng 25 đơn Khối lượng 0 kg Số lượng 35 món Đã thu 590.000 đ Chưa thu 1,09 …" at bounding box center [673, 142] width 1220 height 58
click at [934, 164] on div "Đơn hàng 25 đơn Khối lượng 0 kg Số lượng 35 món Đã thu 590.000 đ Chưa thu 1,09 …" at bounding box center [673, 142] width 1220 height 58
click at [165, 71] on button "Trên xe" at bounding box center [161, 74] width 65 height 39
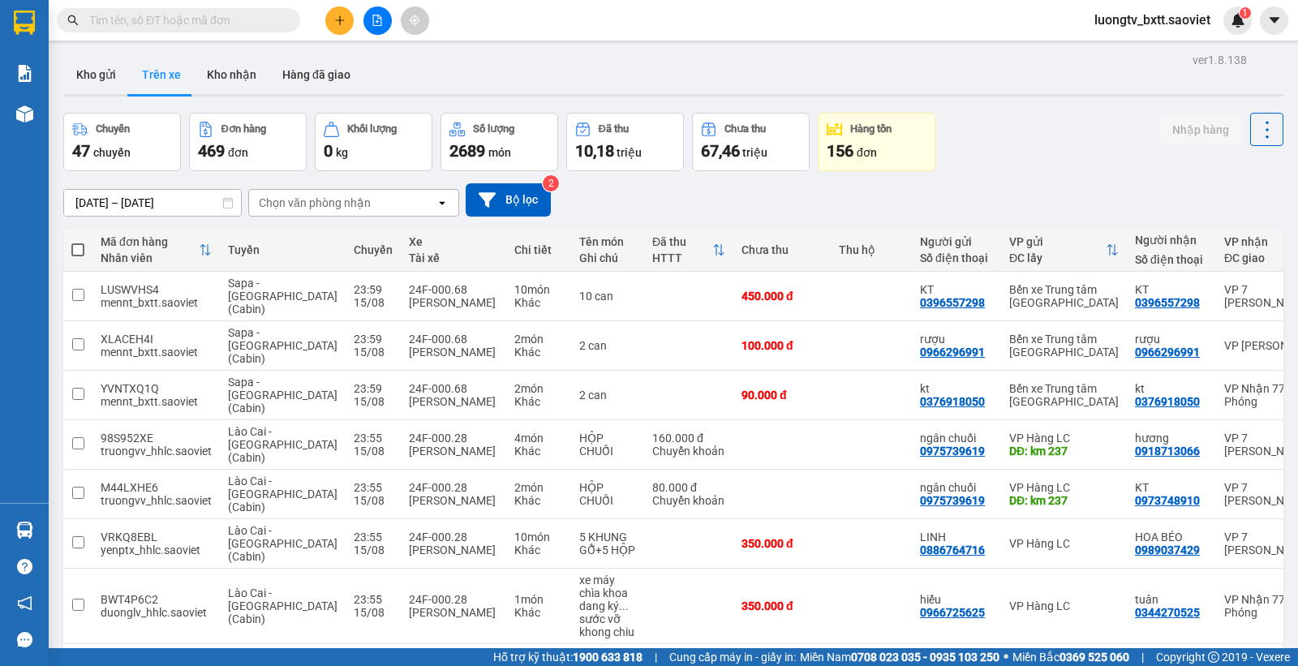
click at [329, 204] on div "Chọn văn phòng nhận" at bounding box center [315, 203] width 112 height 16
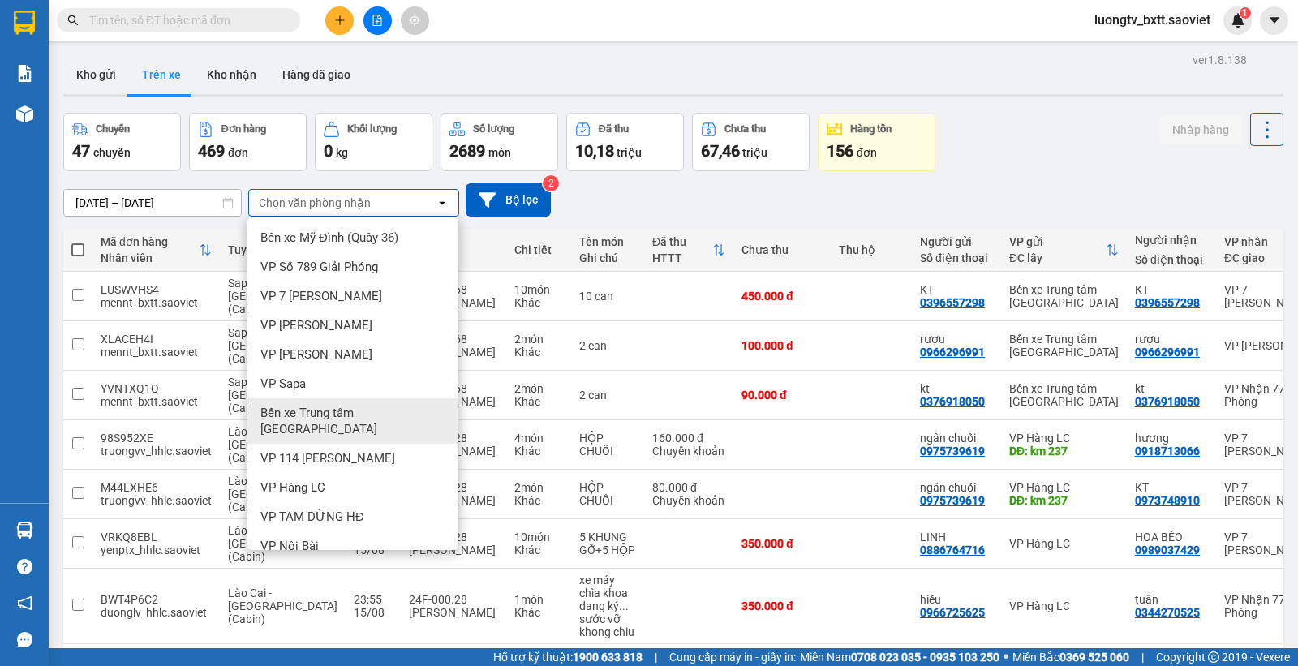
click at [373, 402] on div "Bến xe Trung tâm [GEOGRAPHIC_DATA]" at bounding box center [352, 420] width 211 height 45
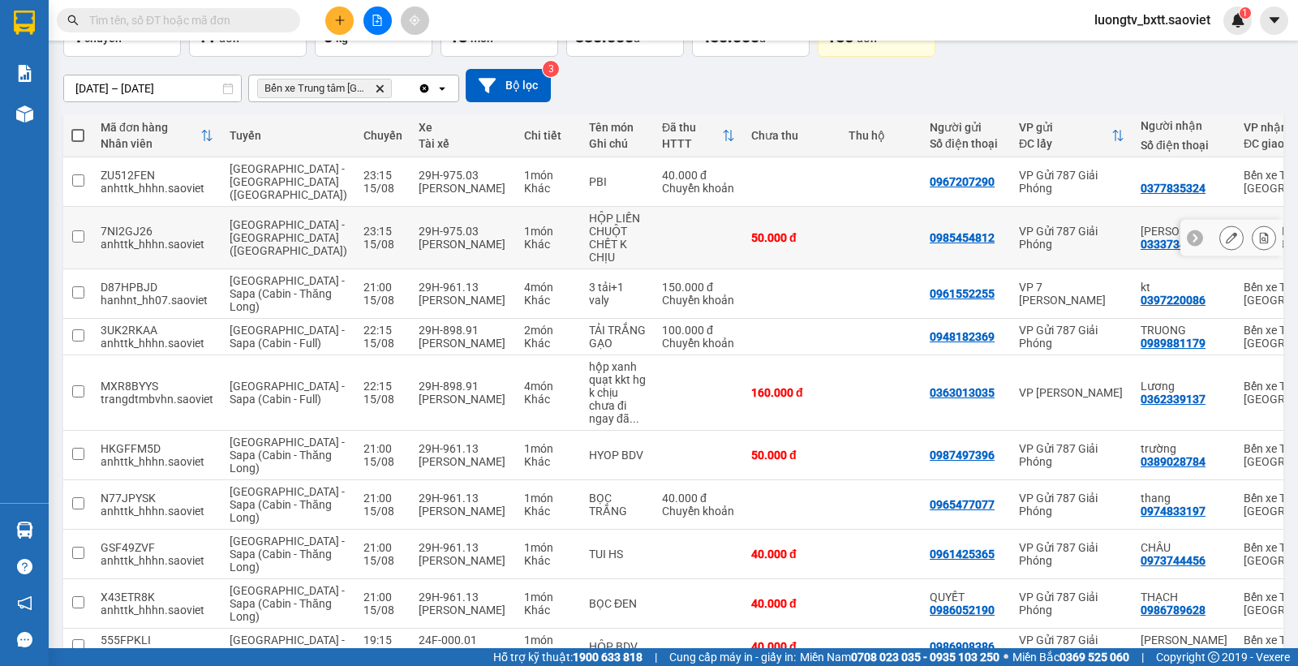
scroll to position [298, 0]
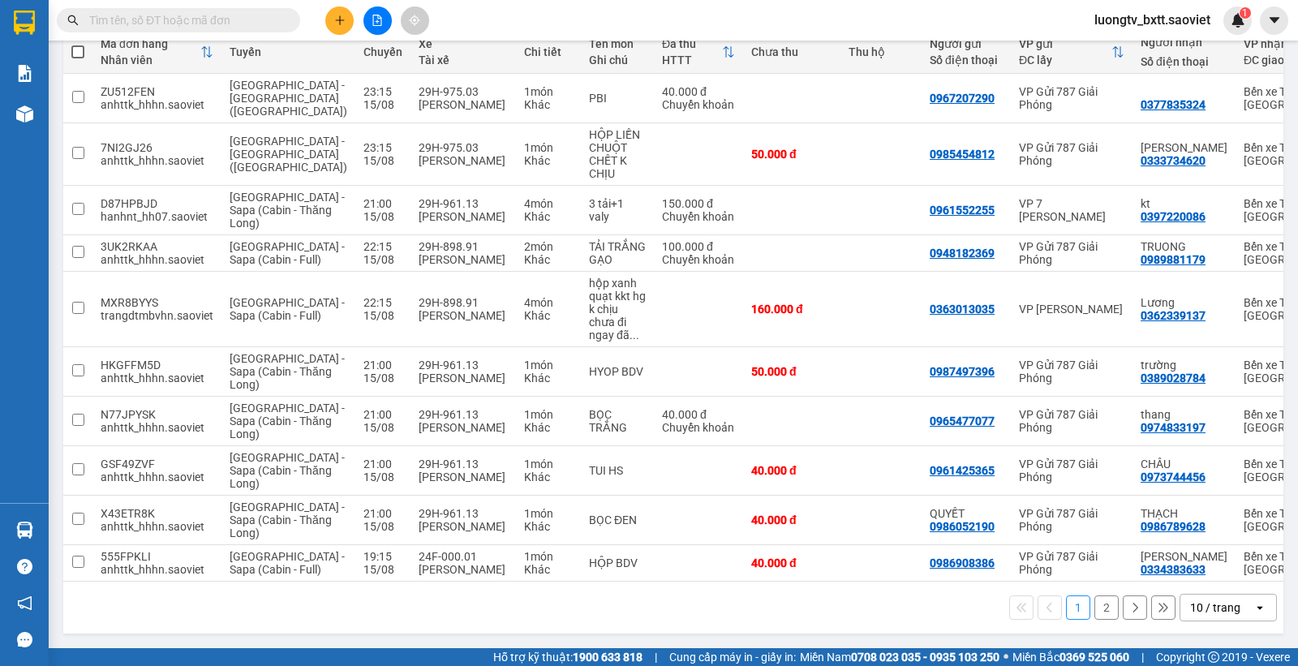
click at [1095, 607] on button "2" at bounding box center [1107, 608] width 24 height 24
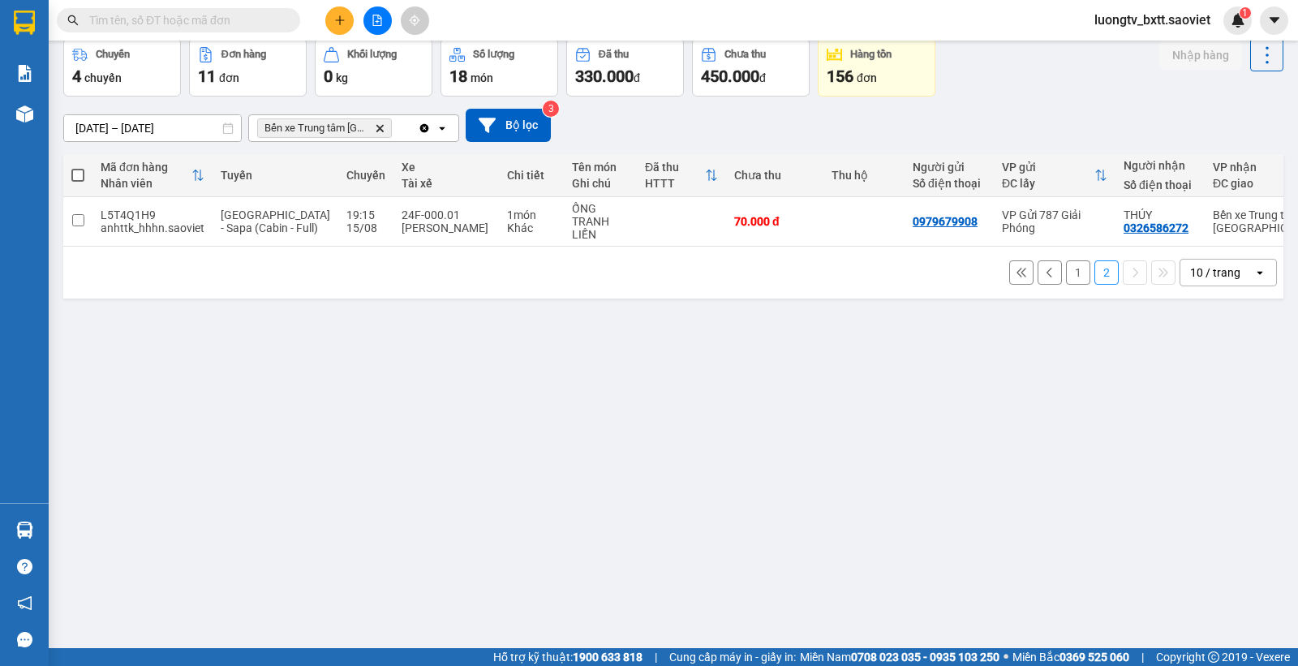
scroll to position [0, 0]
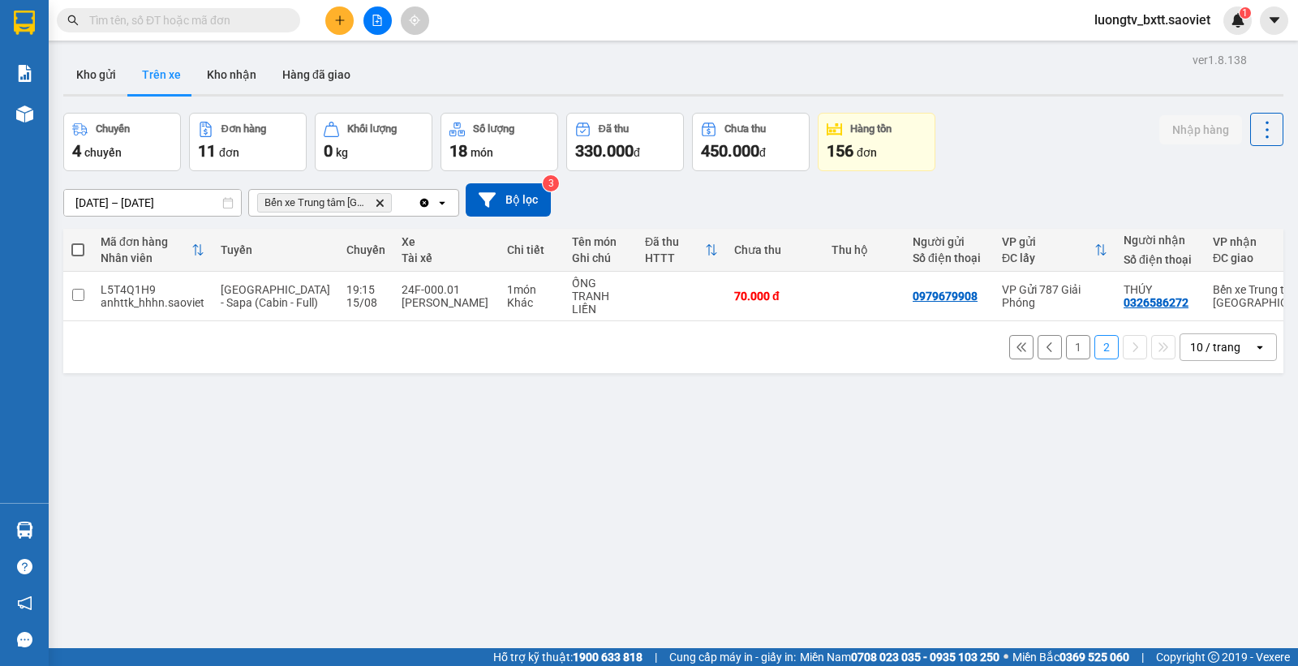
click at [1066, 350] on button "1" at bounding box center [1078, 347] width 24 height 24
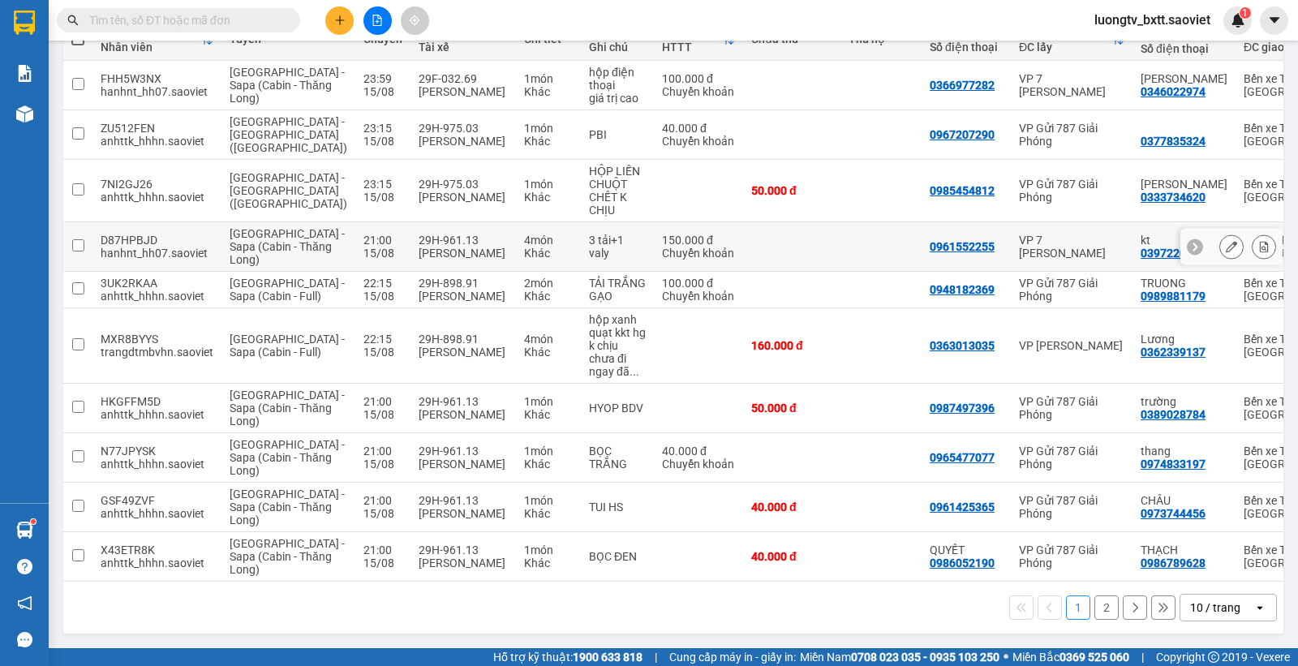
scroll to position [311, 0]
click at [1095, 607] on button "2" at bounding box center [1107, 608] width 24 height 24
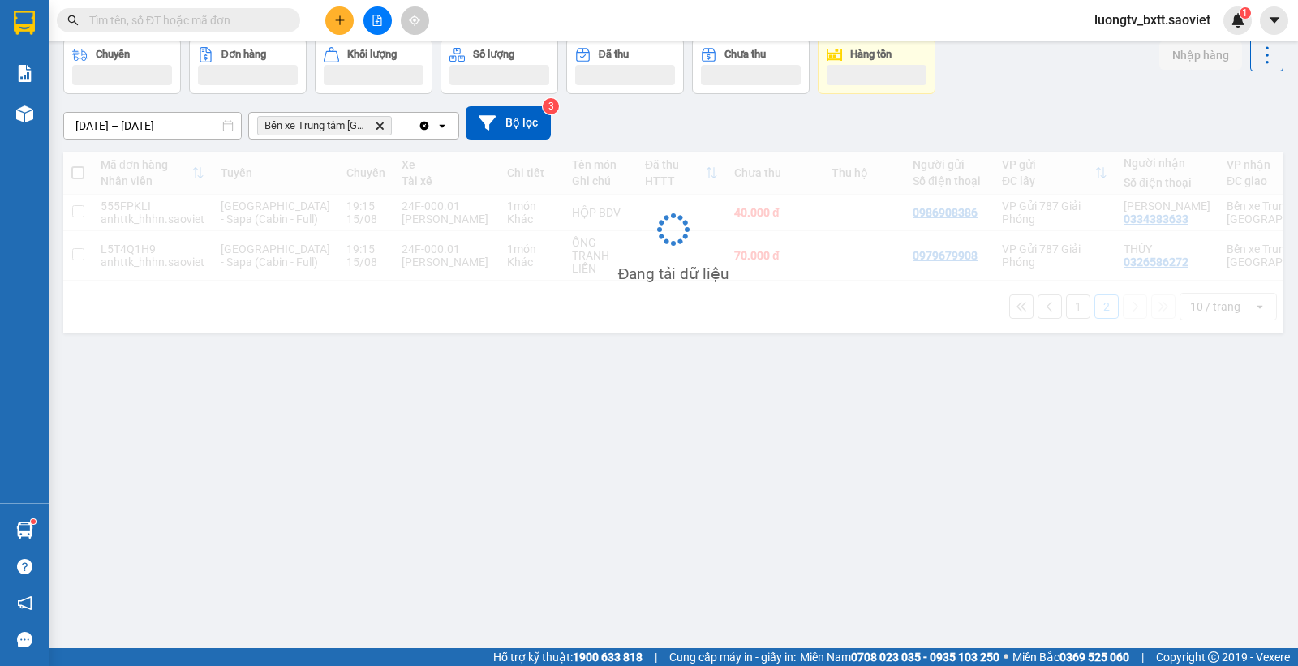
scroll to position [75, 0]
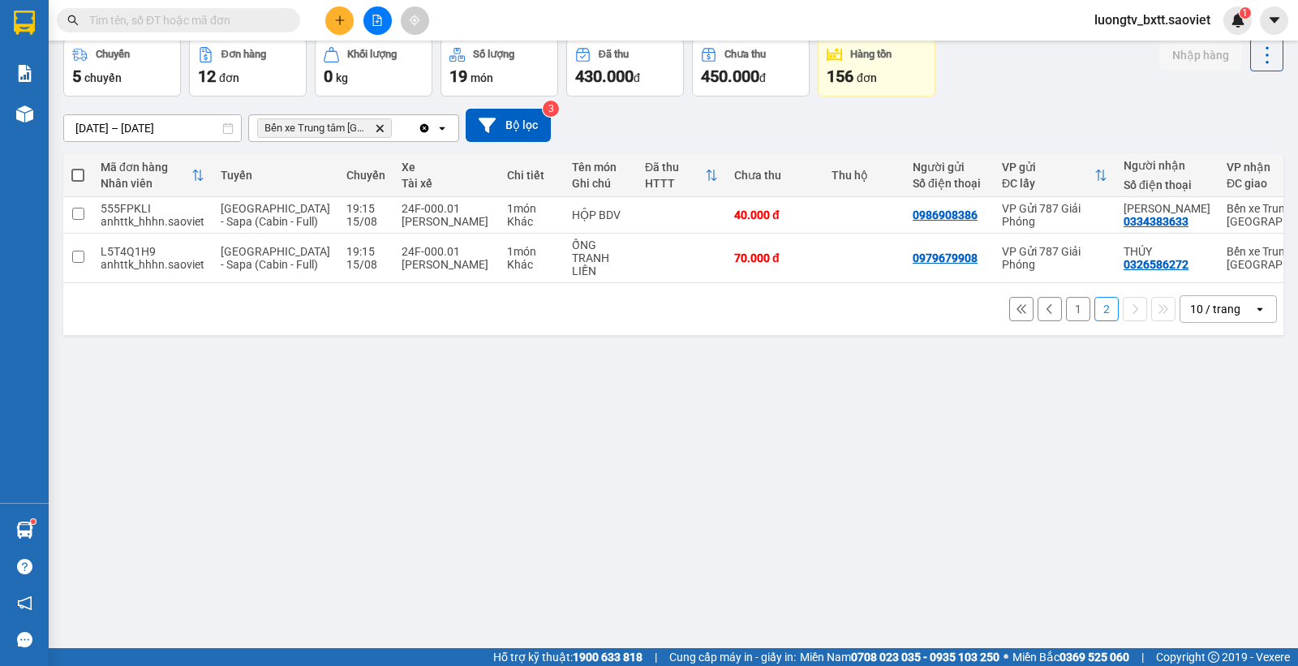
click at [1066, 321] on button "1" at bounding box center [1078, 309] width 24 height 24
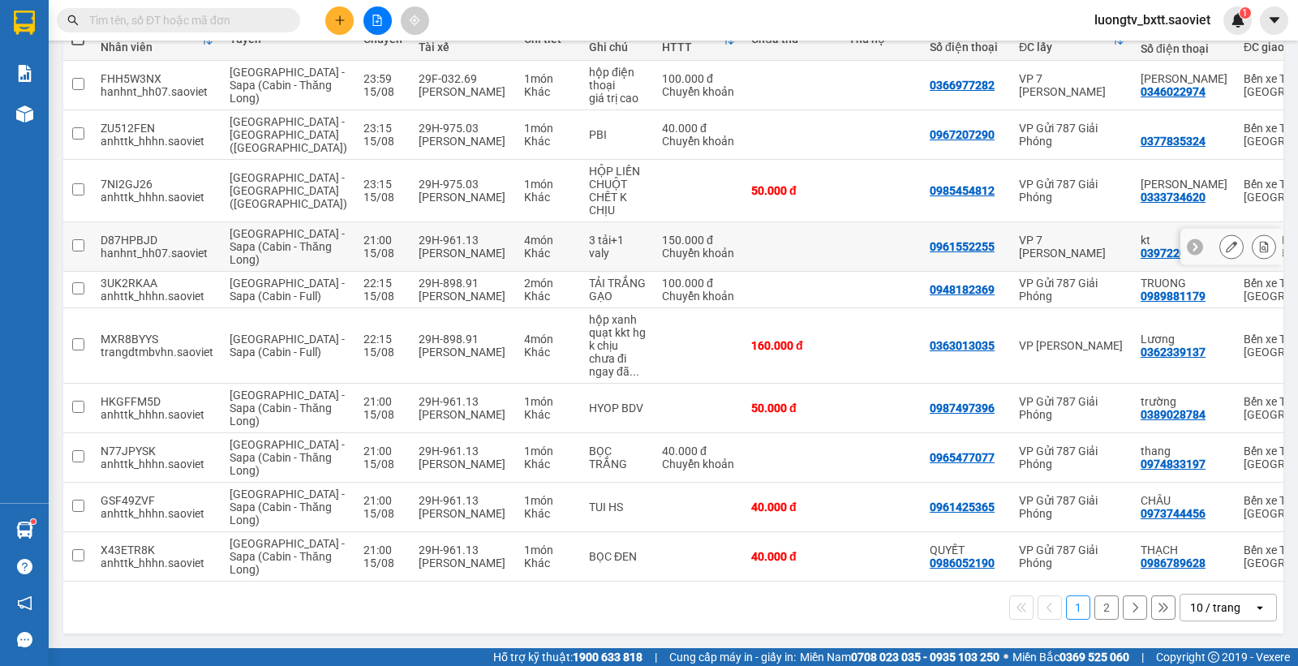
scroll to position [0, 0]
